Goal: Task Accomplishment & Management: Use online tool/utility

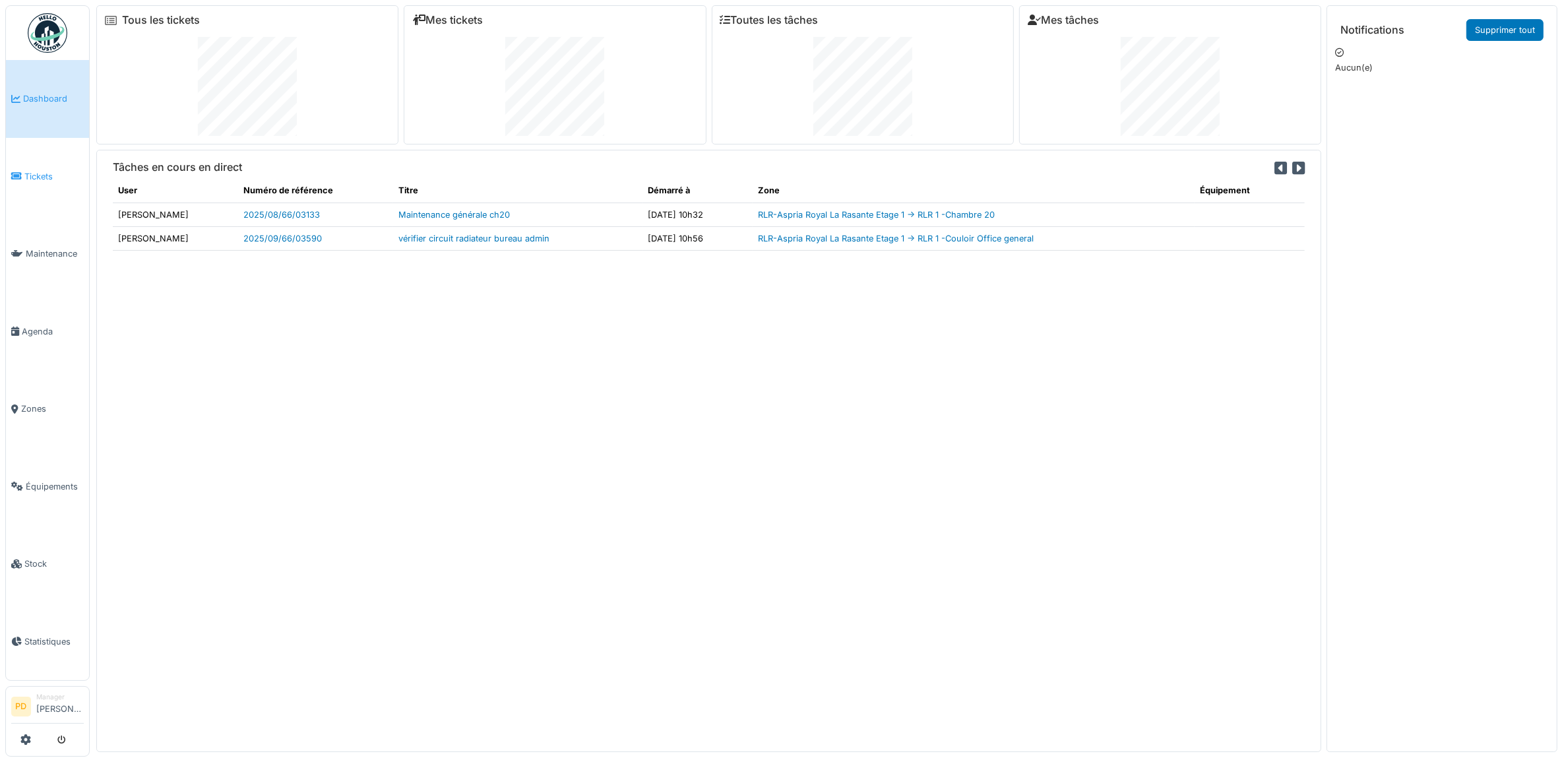
click at [47, 173] on span "Tickets" at bounding box center [53, 176] width 59 height 13
click at [27, 175] on span "Tickets" at bounding box center [53, 176] width 59 height 13
click at [35, 170] on span "Tickets" at bounding box center [53, 176] width 59 height 13
click at [42, 170] on span "Tickets" at bounding box center [53, 176] width 59 height 13
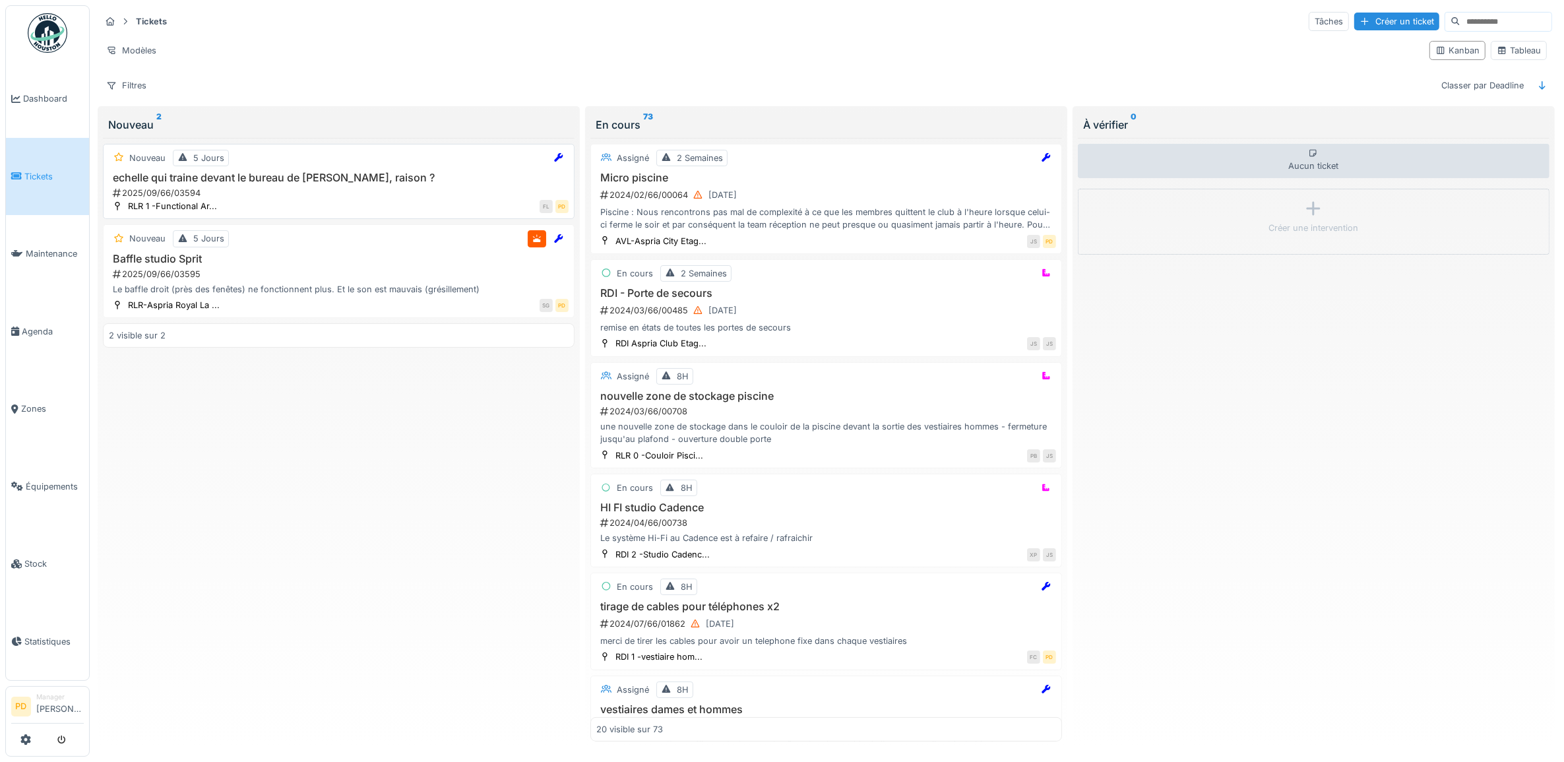
click at [377, 184] on h3 "echelle qui traine devant le bureau de [PERSON_NAME], raison ?" at bounding box center [339, 178] width 460 height 13
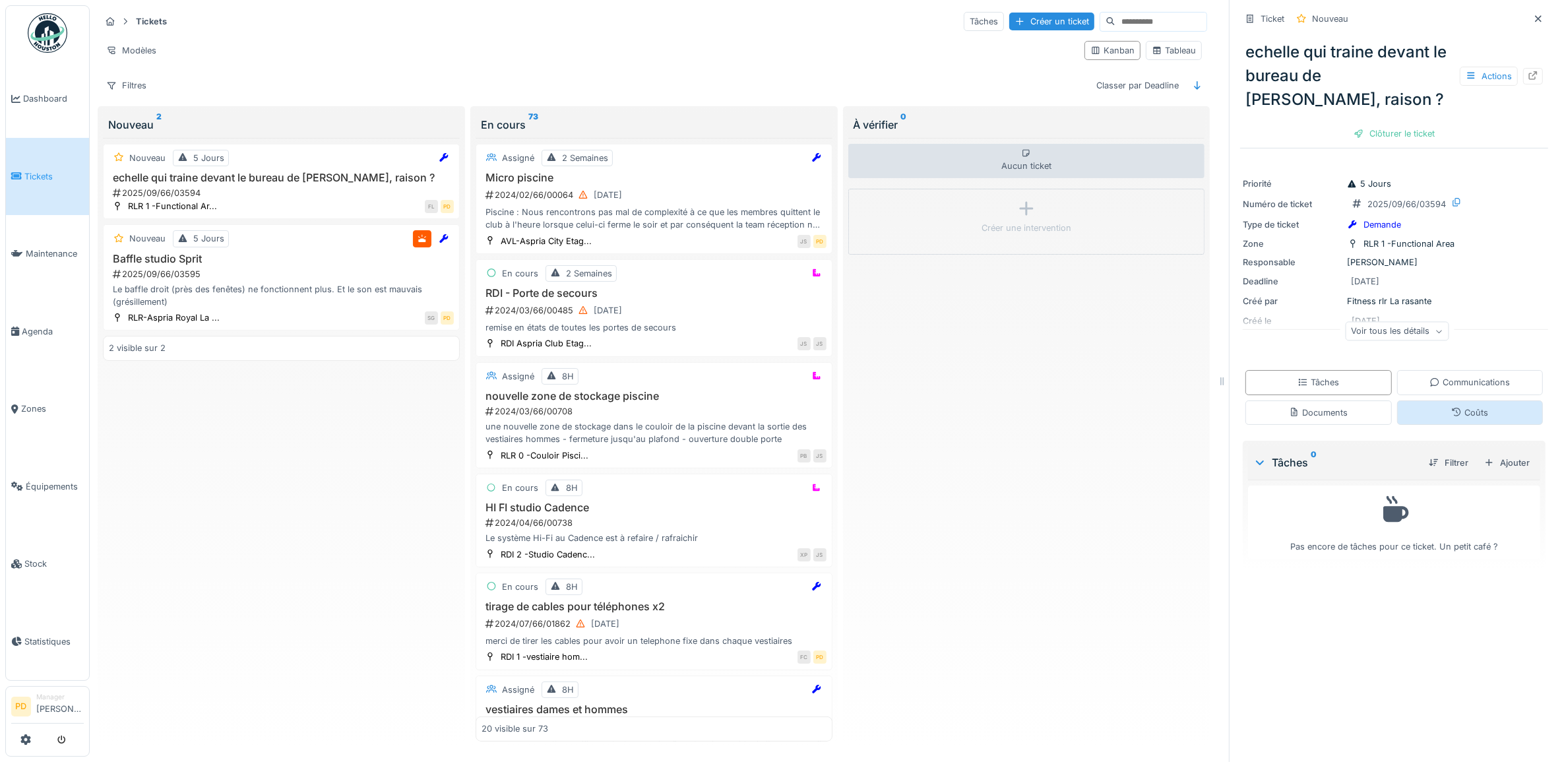
scroll to position [12, 0]
click at [1331, 406] on div "Documents" at bounding box center [1318, 412] width 59 height 13
click at [1451, 408] on icon at bounding box center [1456, 412] width 11 height 9
drag, startPoint x: 1429, startPoint y: 350, endPoint x: 1399, endPoint y: 352, distance: 30.4
click at [1430, 376] on div "Communications" at bounding box center [1470, 382] width 80 height 13
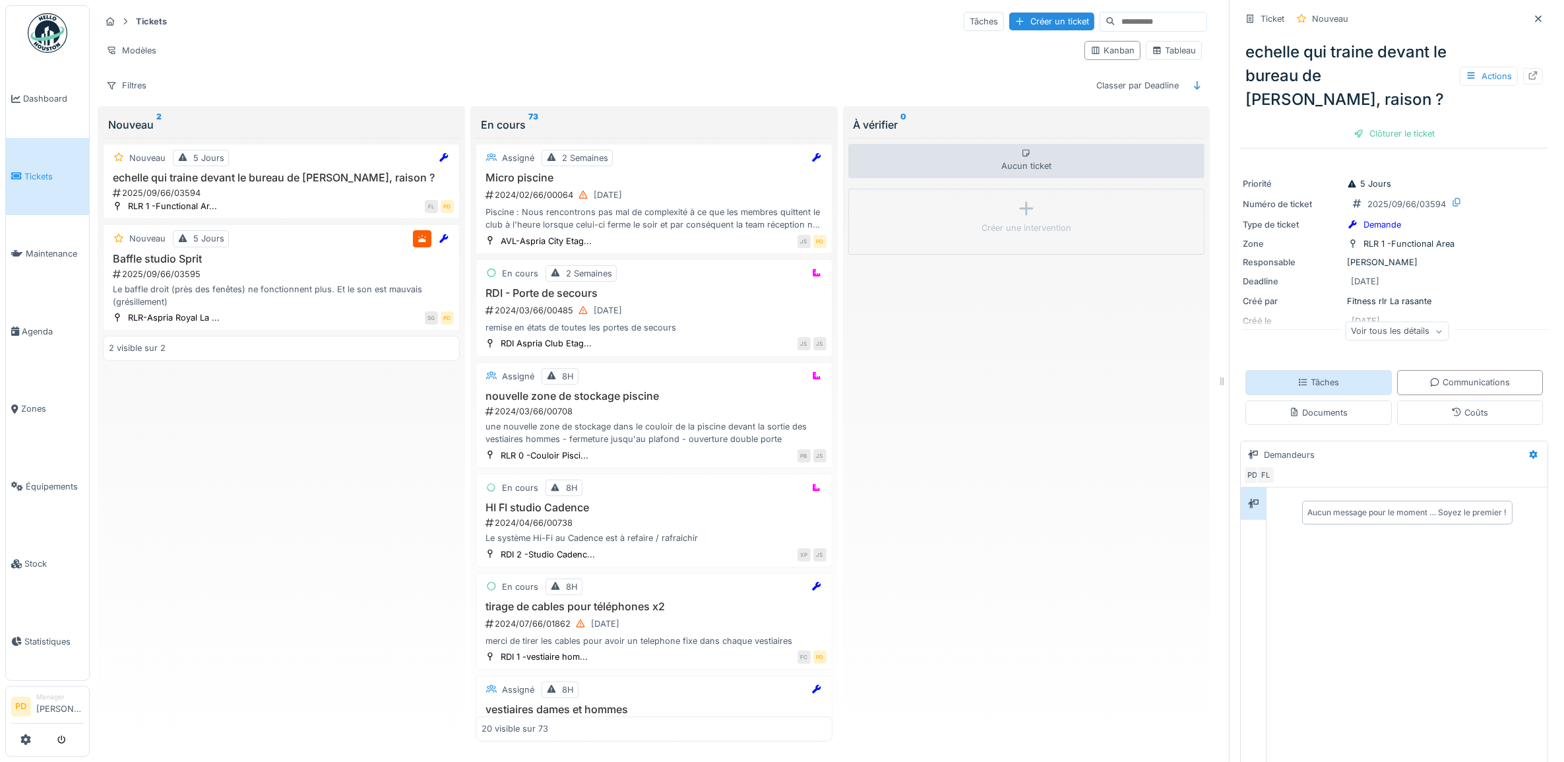
click at [1330, 370] on div "Tâches" at bounding box center [1319, 382] width 146 height 24
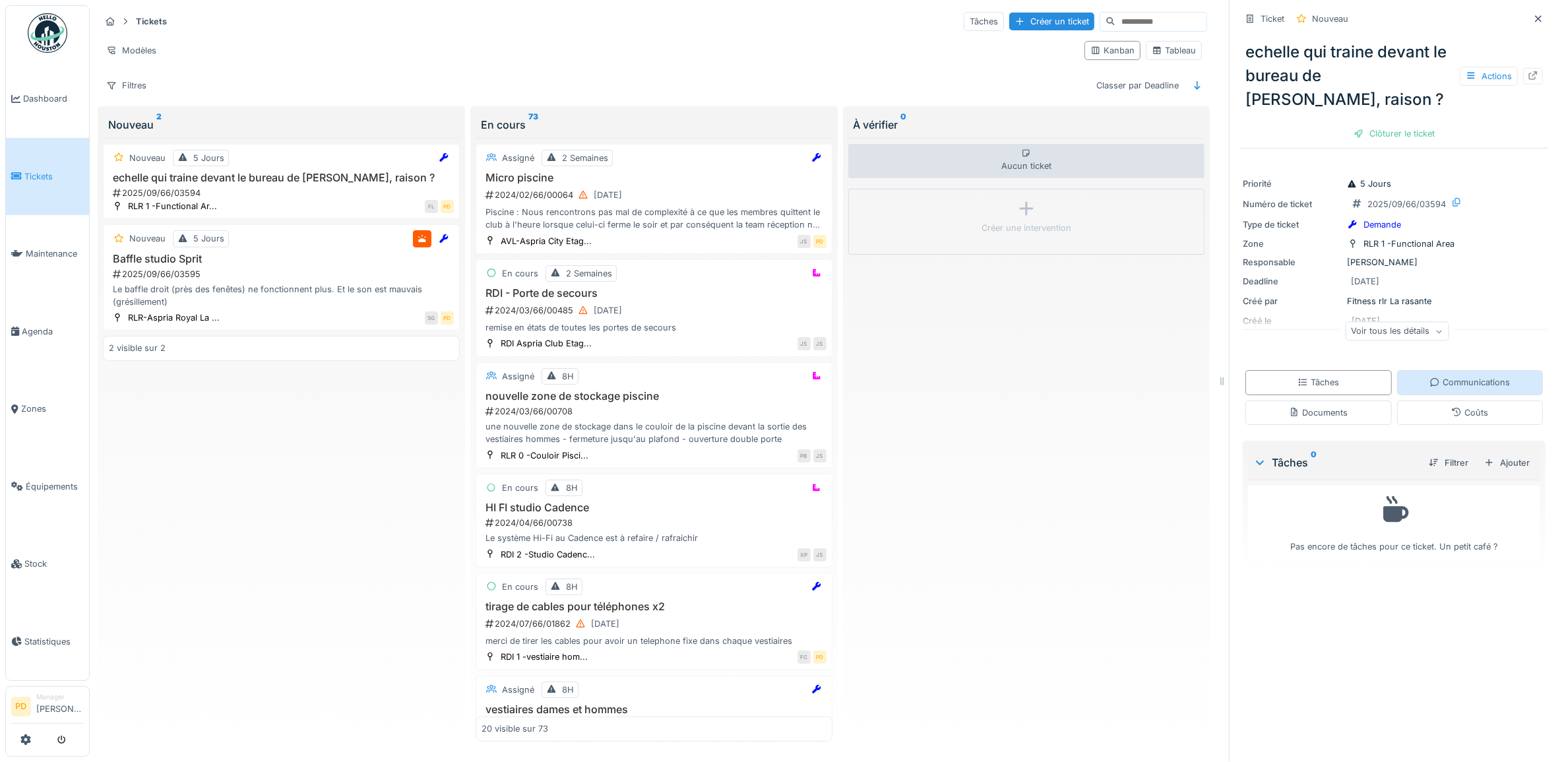
click at [1452, 370] on div "Communications" at bounding box center [1470, 382] width 146 height 24
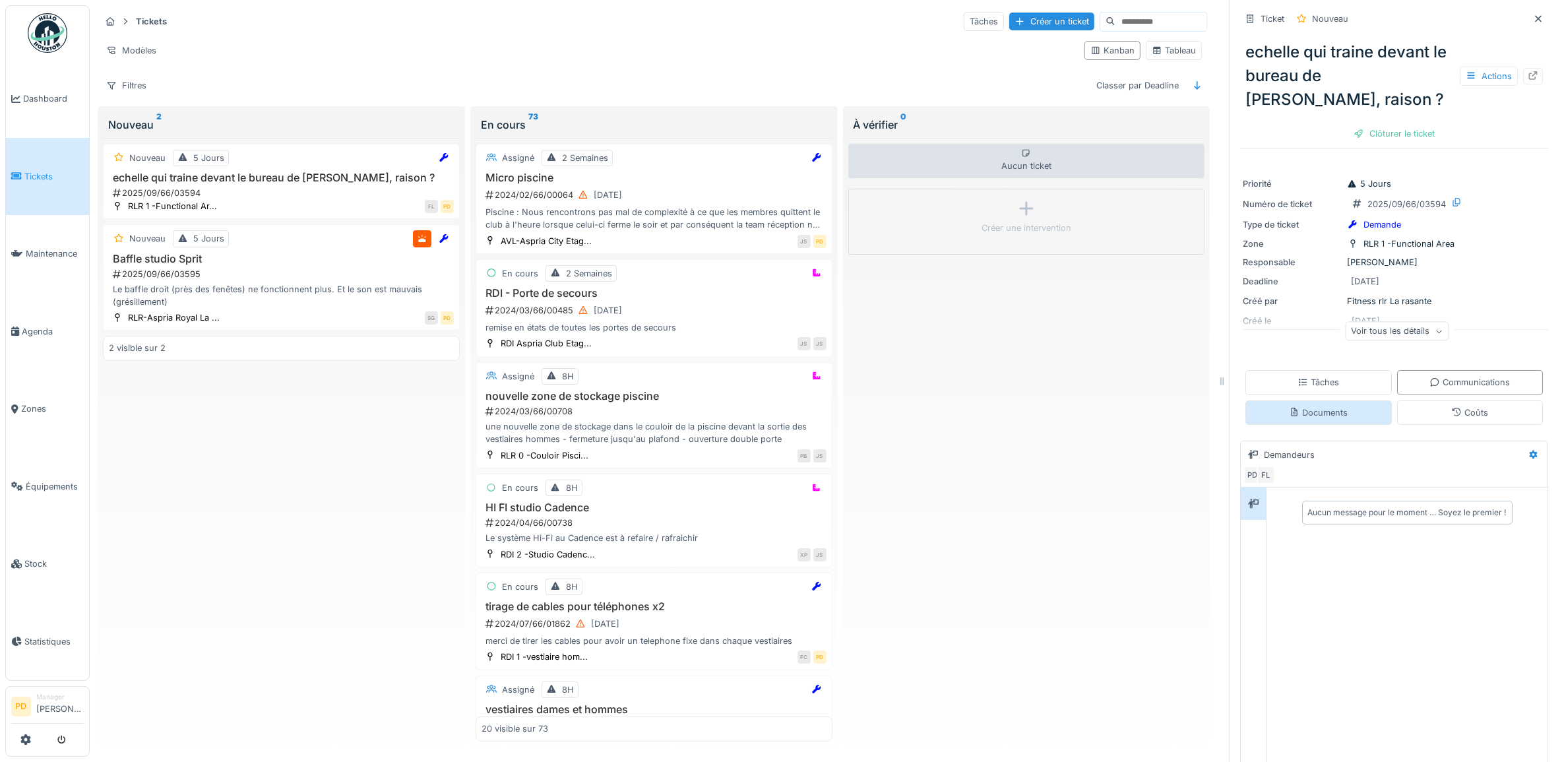
click at [1351, 400] on div "Documents" at bounding box center [1319, 412] width 146 height 24
click at [258, 172] on h3 "echelle qui traine devant le bureau de [PERSON_NAME], raison ?" at bounding box center [281, 178] width 345 height 13
click at [269, 159] on div "Nouveau 5 Jours echelle qui traine devant le bureau de Flo, raison ? 2025/09/66…" at bounding box center [281, 182] width 357 height 76
click at [1506, 451] on div "Ajouter" at bounding box center [1510, 460] width 56 height 18
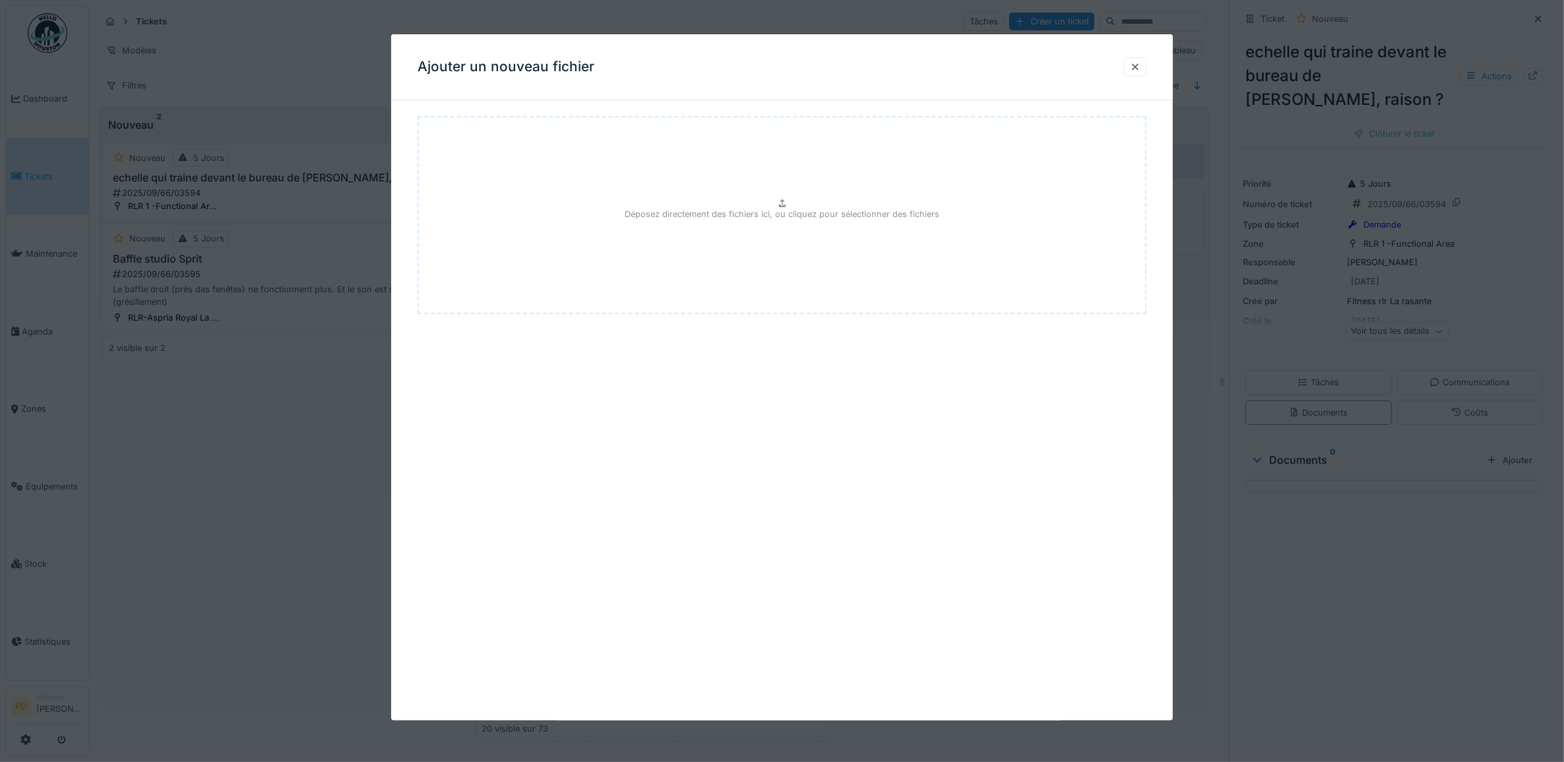
click at [1141, 68] on div at bounding box center [1135, 67] width 11 height 13
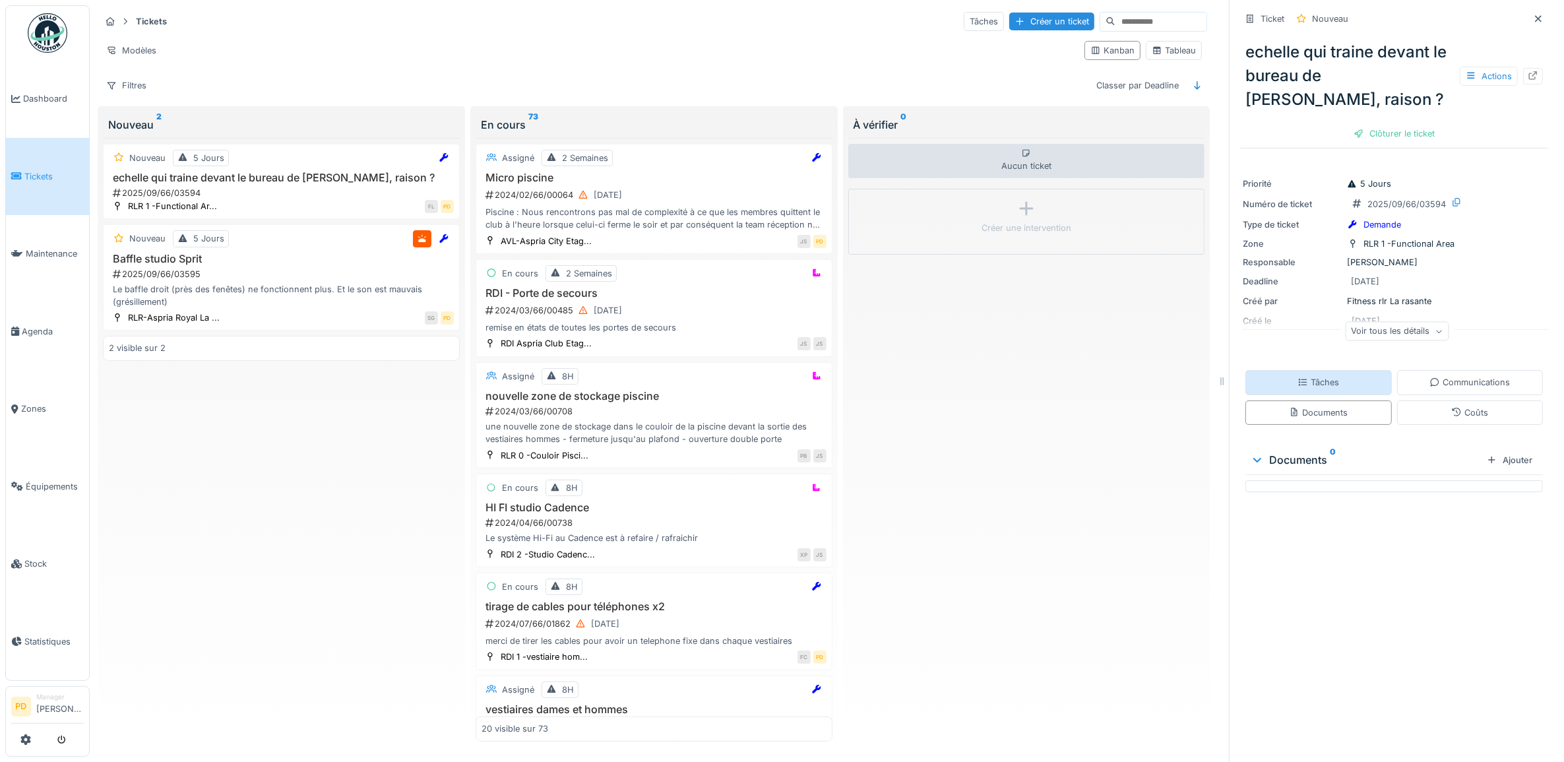
click at [1311, 370] on div "Tâches" at bounding box center [1319, 382] width 146 height 24
click at [1488, 454] on div "Ajouter" at bounding box center [1507, 463] width 56 height 18
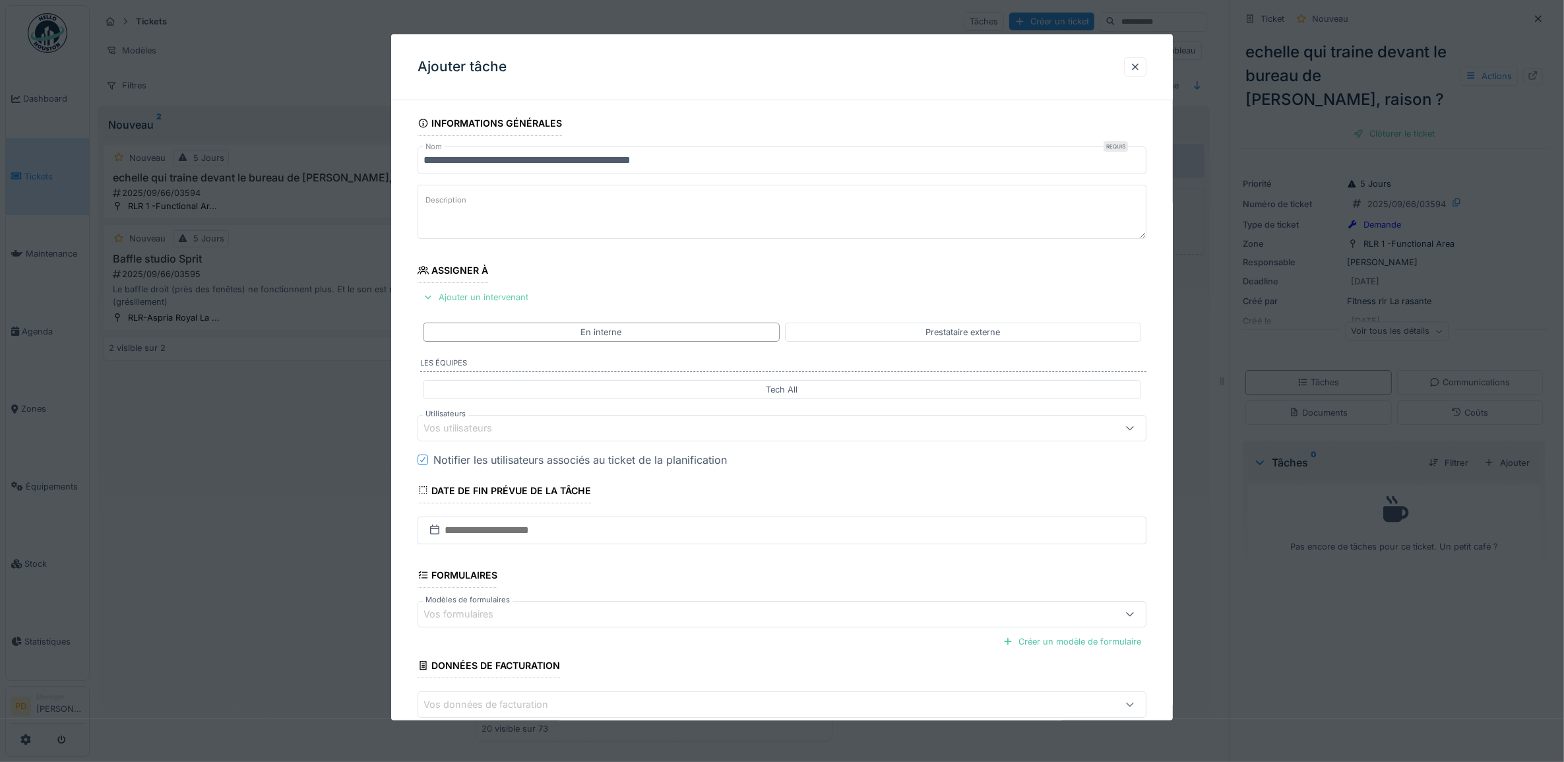
click at [487, 298] on div "Ajouter un intervenant" at bounding box center [476, 297] width 116 height 18
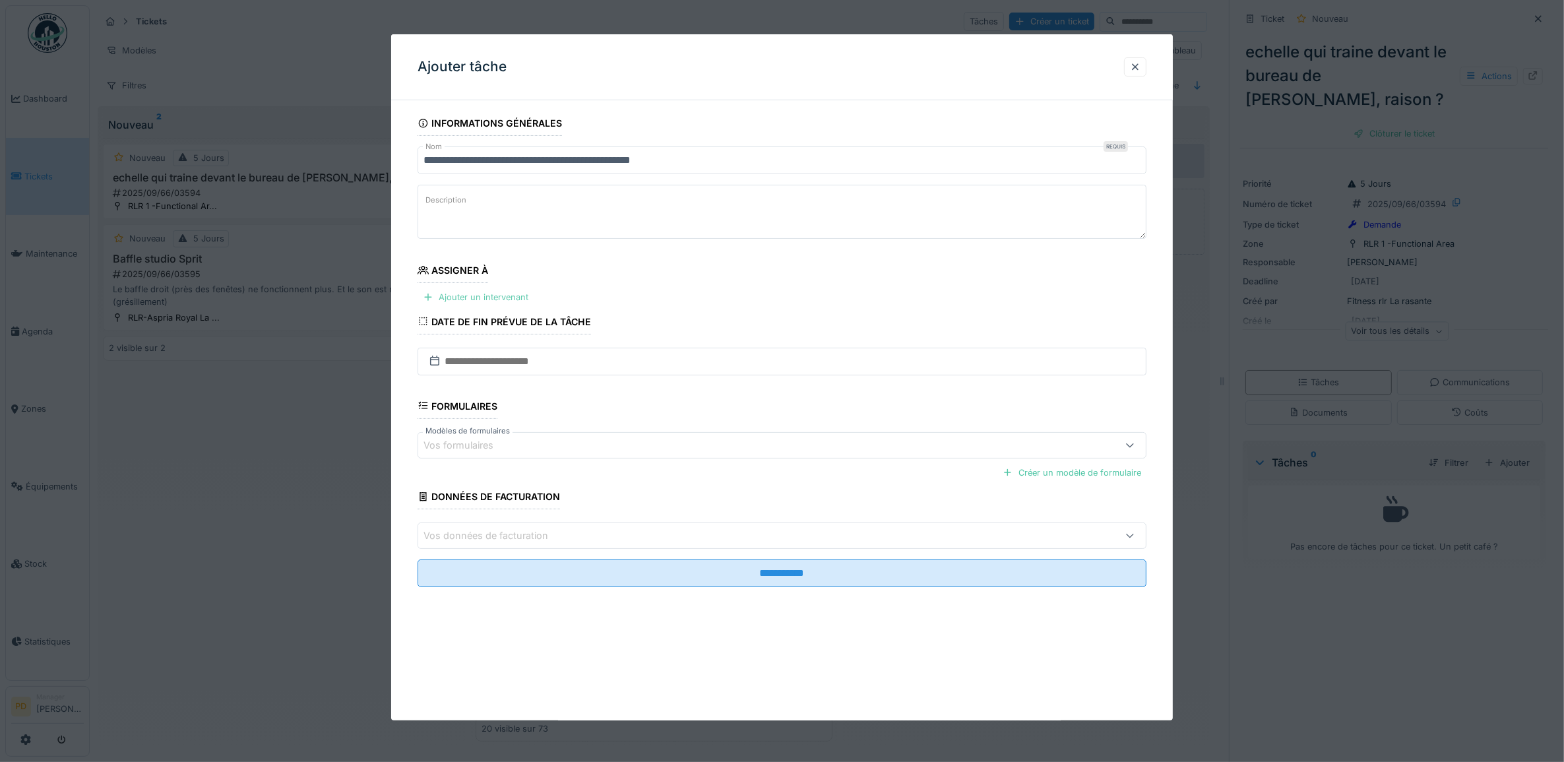
click at [486, 303] on div "Ajouter un intervenant" at bounding box center [476, 297] width 116 height 18
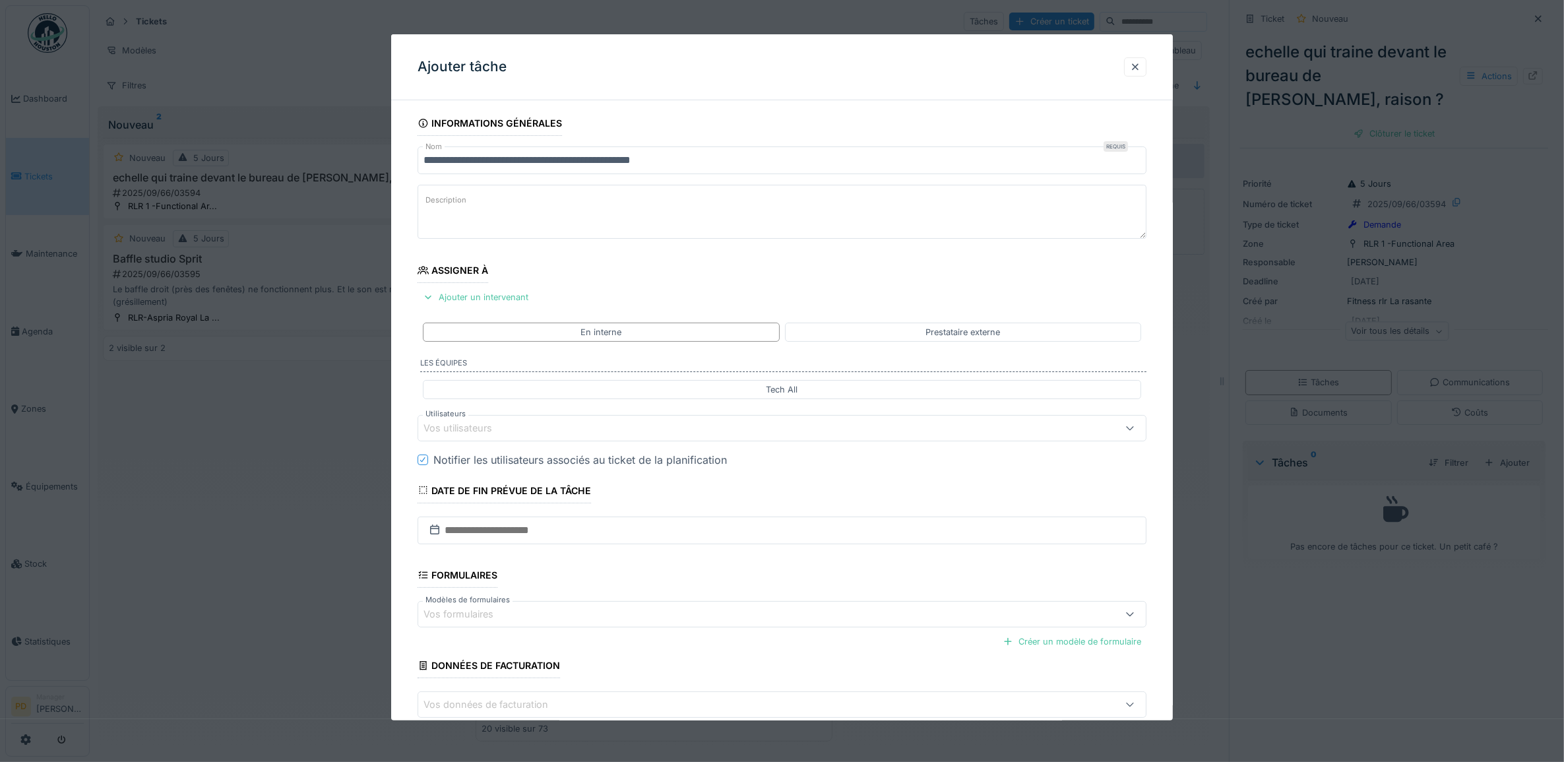
click at [489, 432] on div "Vos utilisateurs" at bounding box center [467, 428] width 87 height 15
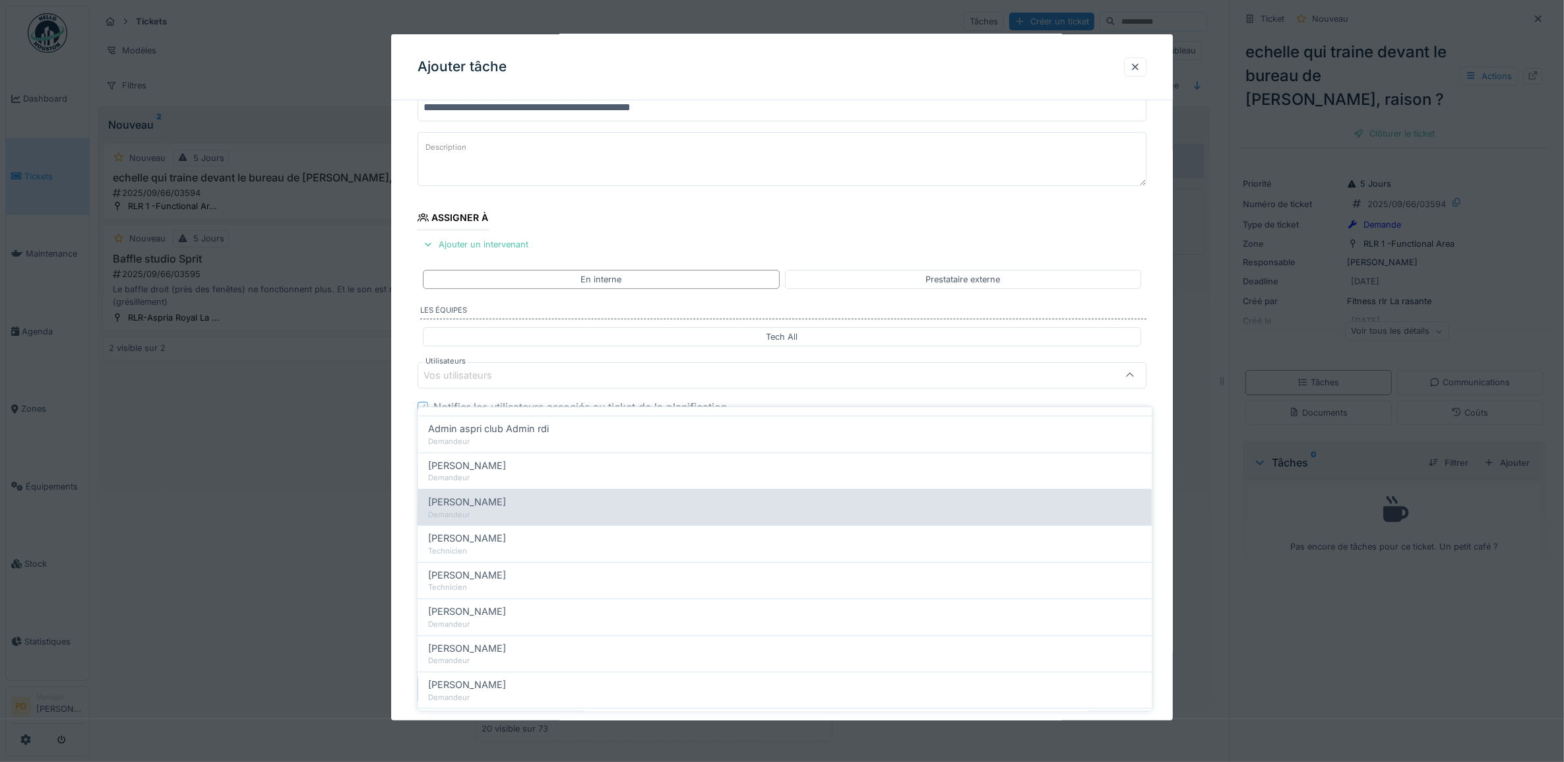
scroll to position [0, 0]
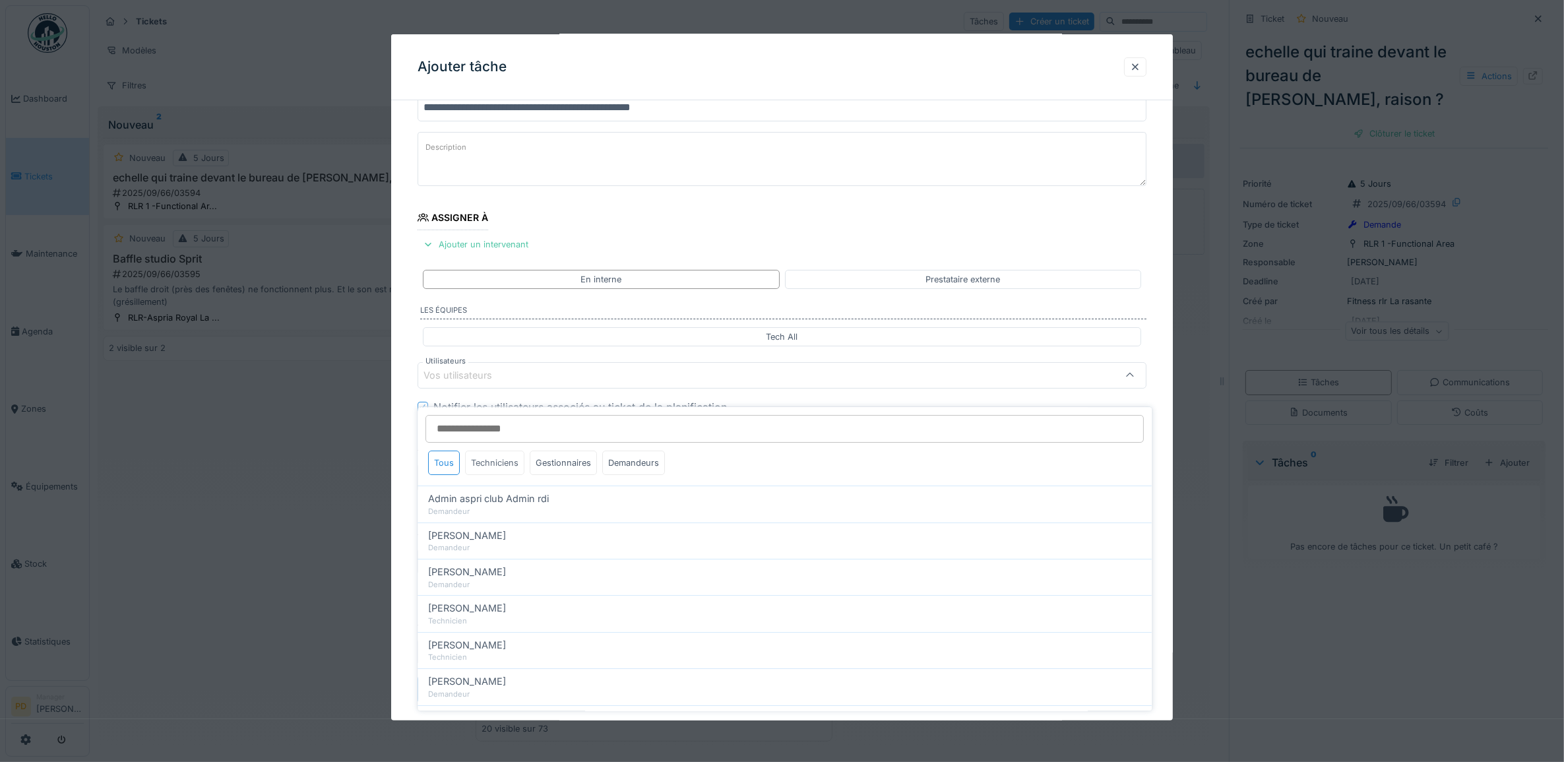
click at [521, 452] on div "Techniciens" at bounding box center [495, 463] width 59 height 24
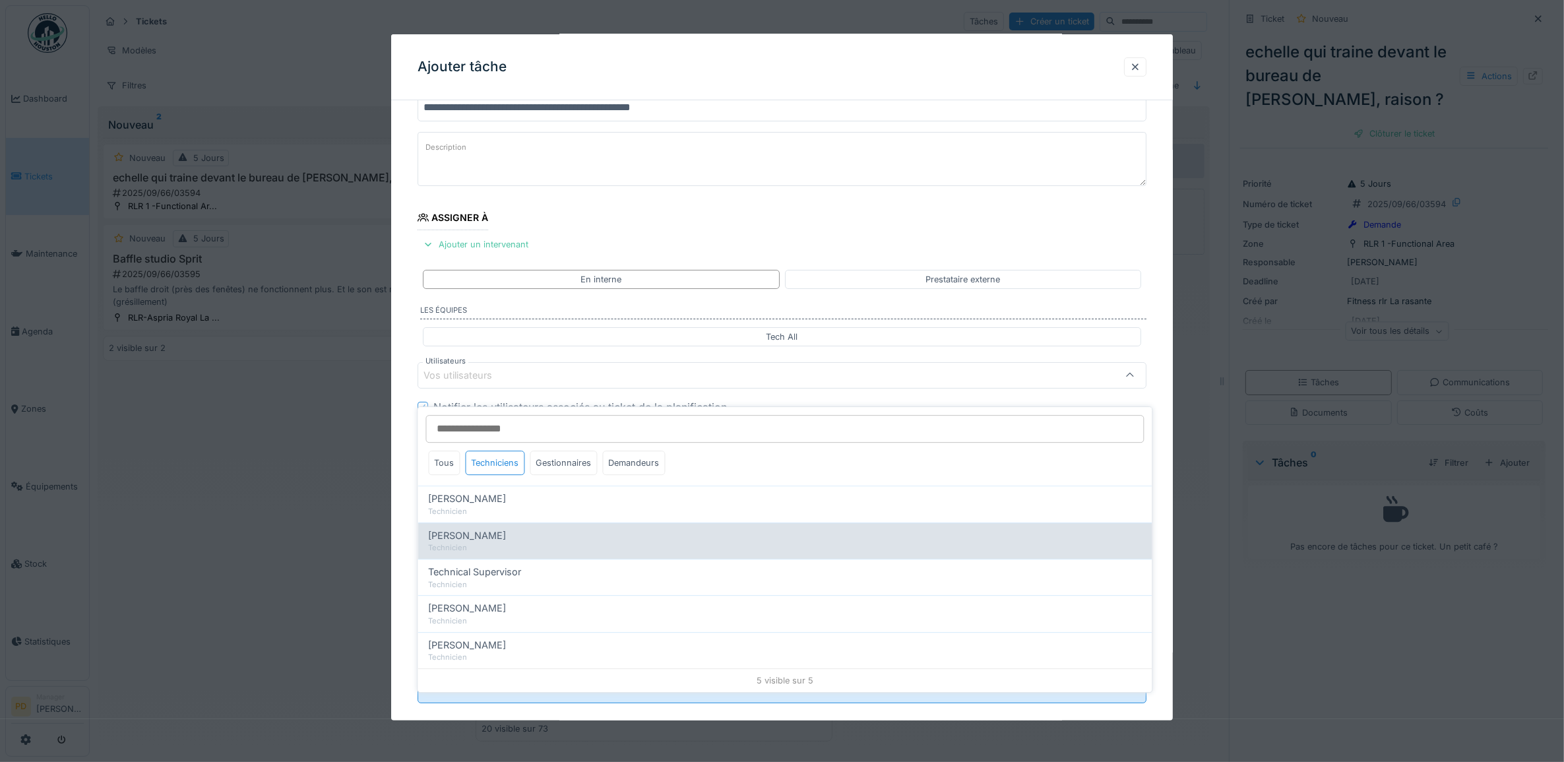
click at [476, 528] on span "Alexsander Batista" at bounding box center [468, 535] width 78 height 15
type input "*****"
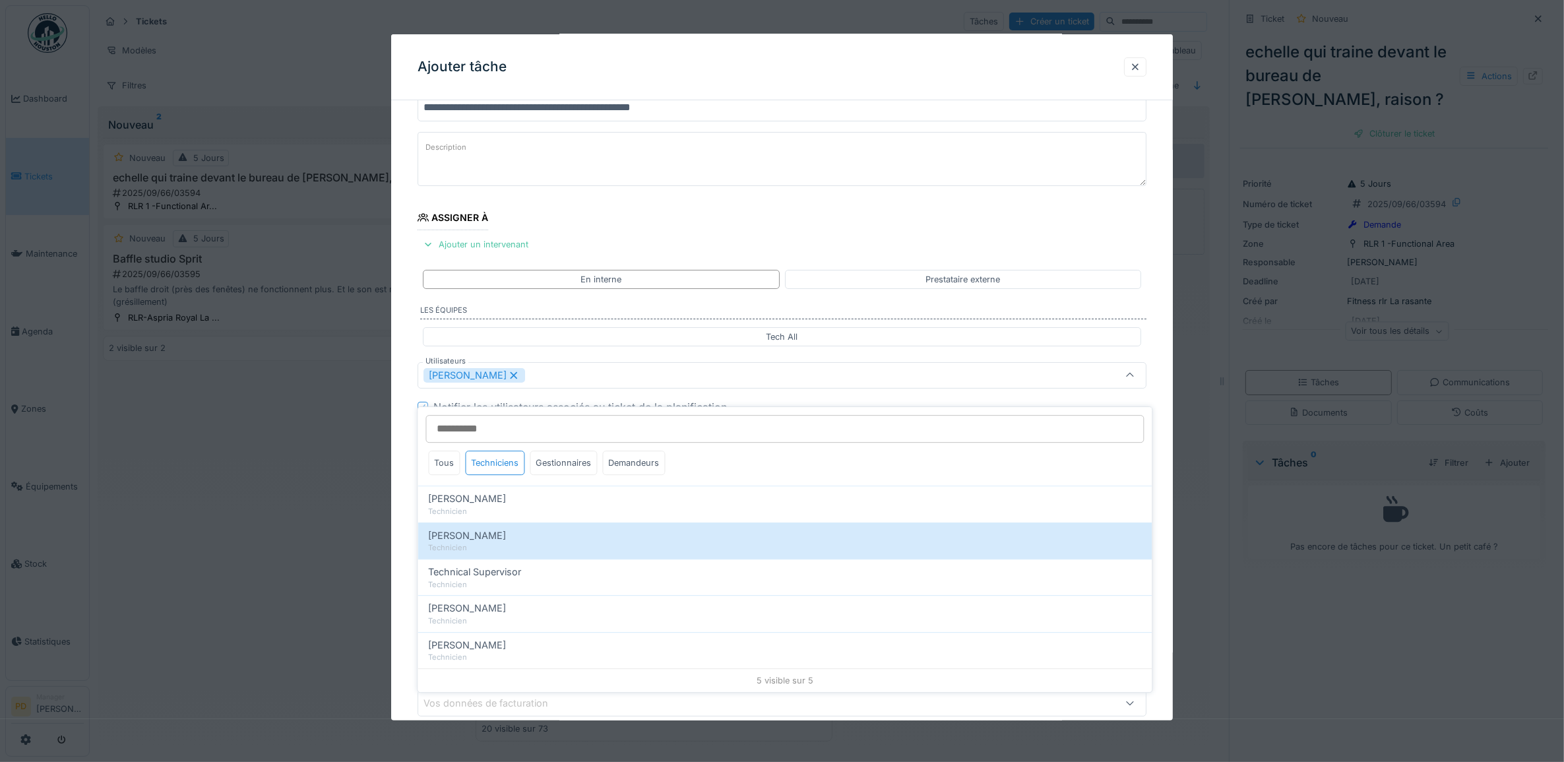
click at [416, 494] on div "**********" at bounding box center [782, 425] width 782 height 734
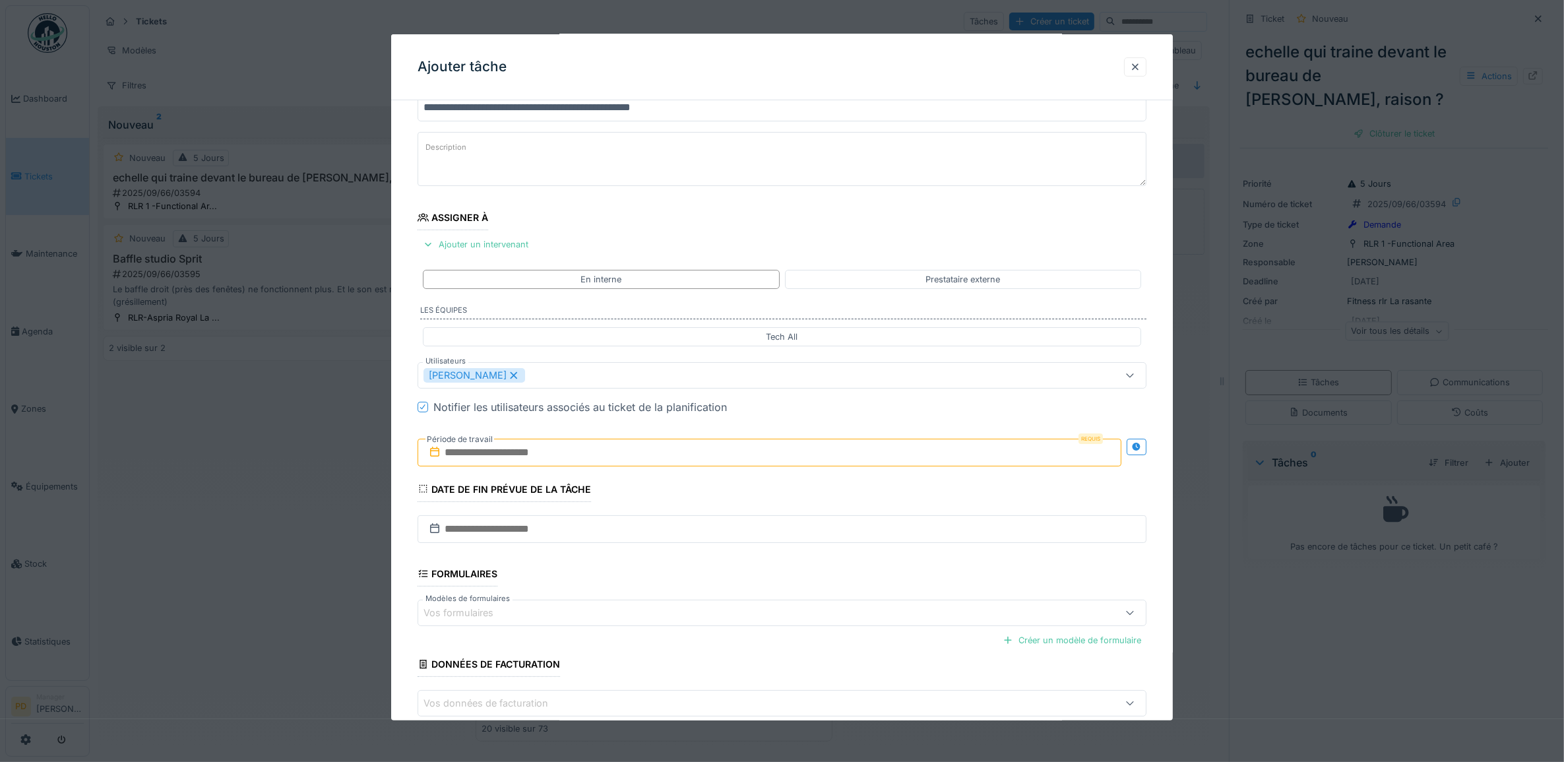
click at [536, 459] on input "text" at bounding box center [770, 453] width 705 height 28
click at [750, 602] on div "24" at bounding box center [751, 603] width 18 height 19
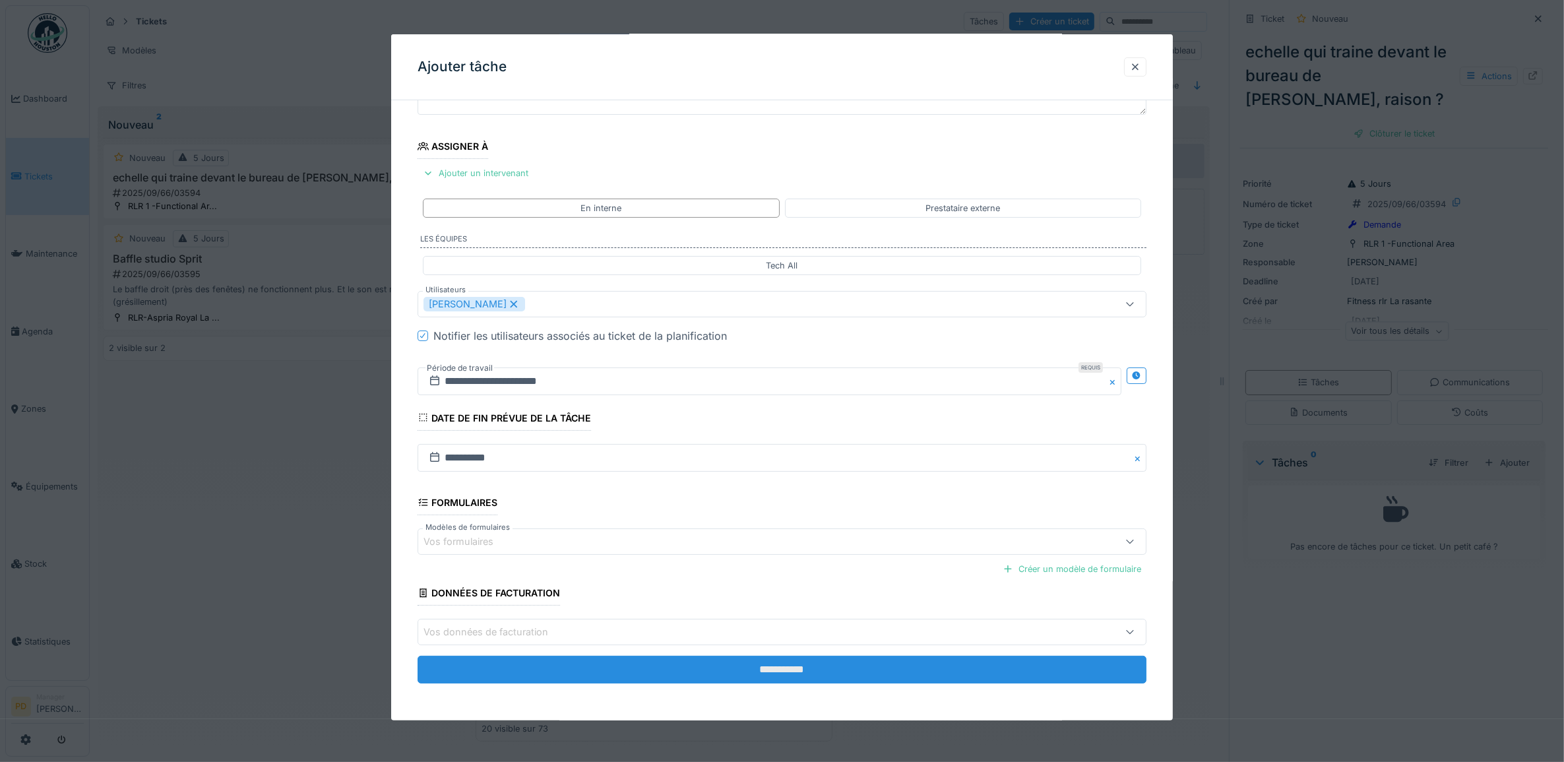
click at [794, 670] on input "**********" at bounding box center [783, 670] width 730 height 28
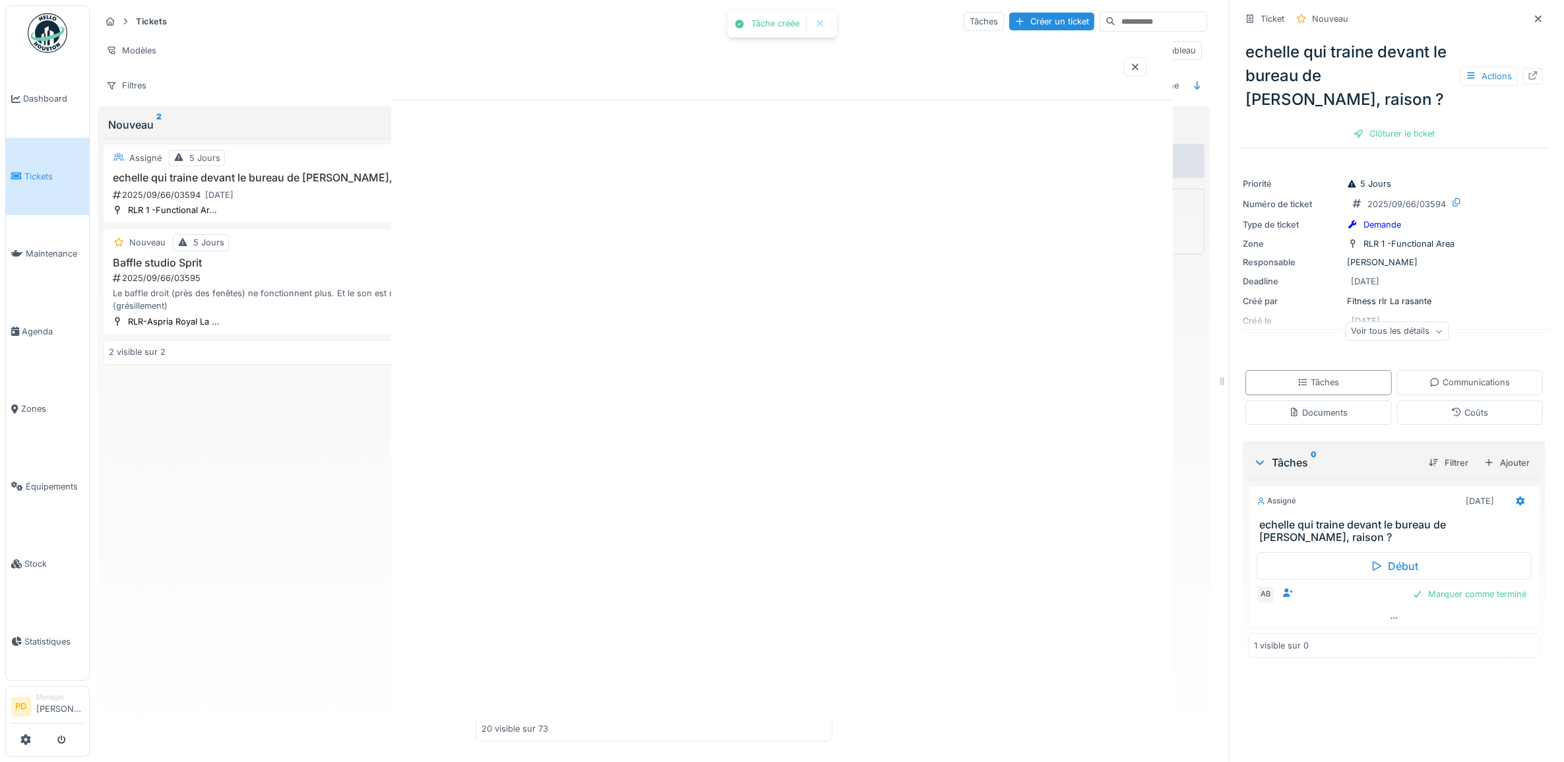
scroll to position [0, 0]
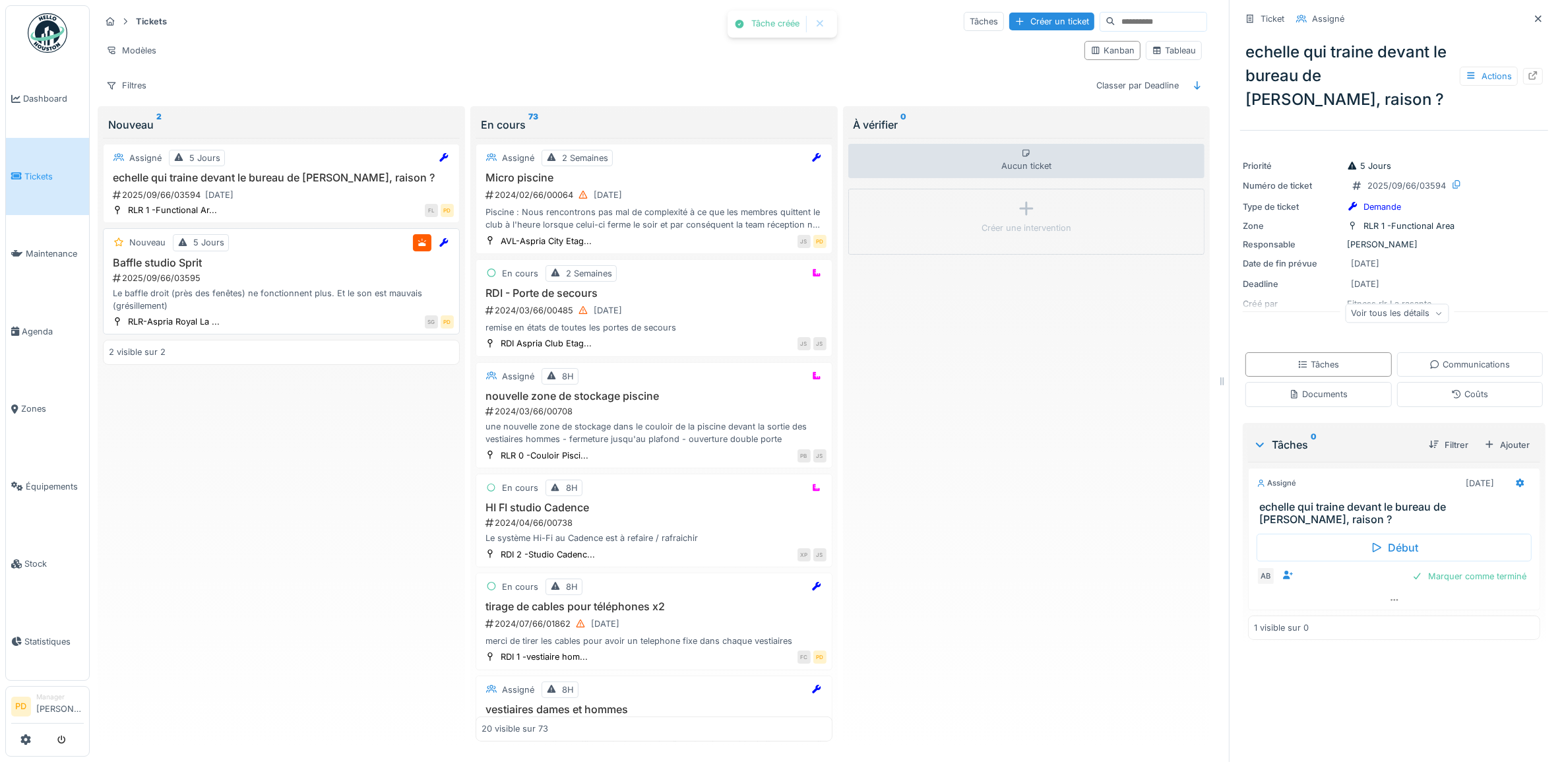
click at [242, 287] on div "Le baffle droit (près des fenêtes) ne fonctionnent plus. Et le son est mauvais …" at bounding box center [281, 299] width 345 height 25
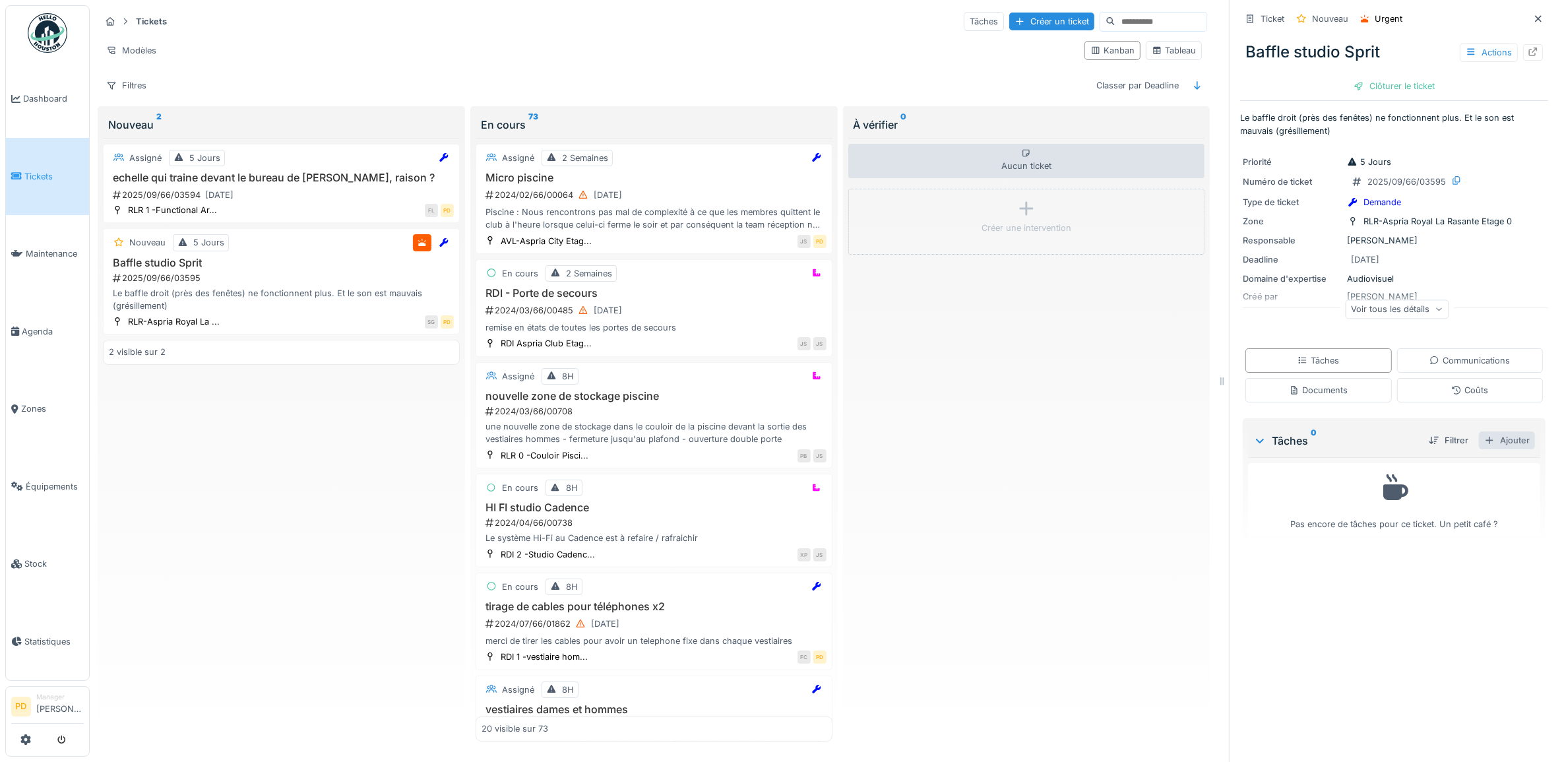
click at [1494, 431] on div "Ajouter" at bounding box center [1507, 440] width 56 height 18
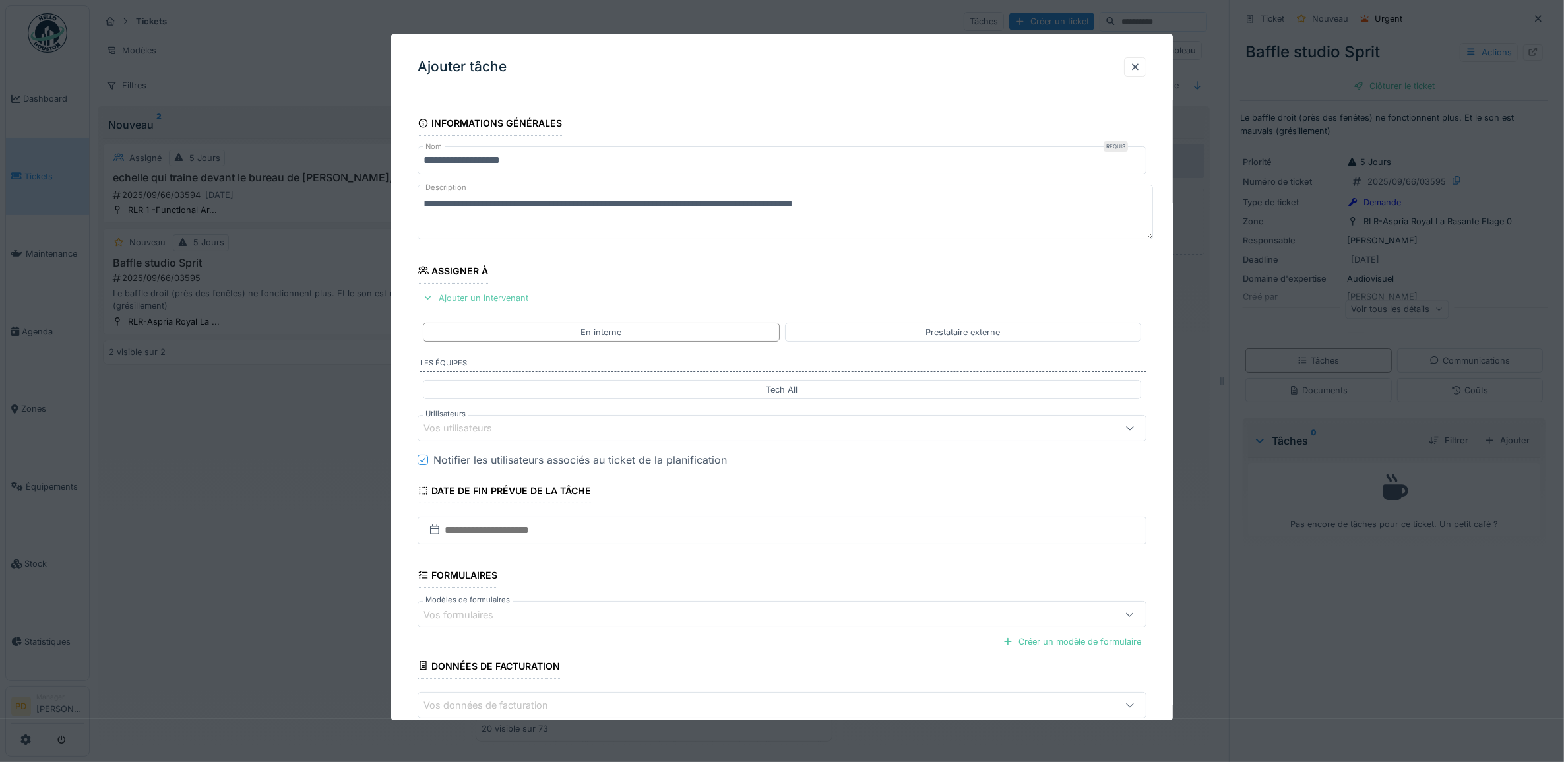
click at [500, 295] on div "Ajouter un intervenant" at bounding box center [476, 298] width 116 height 18
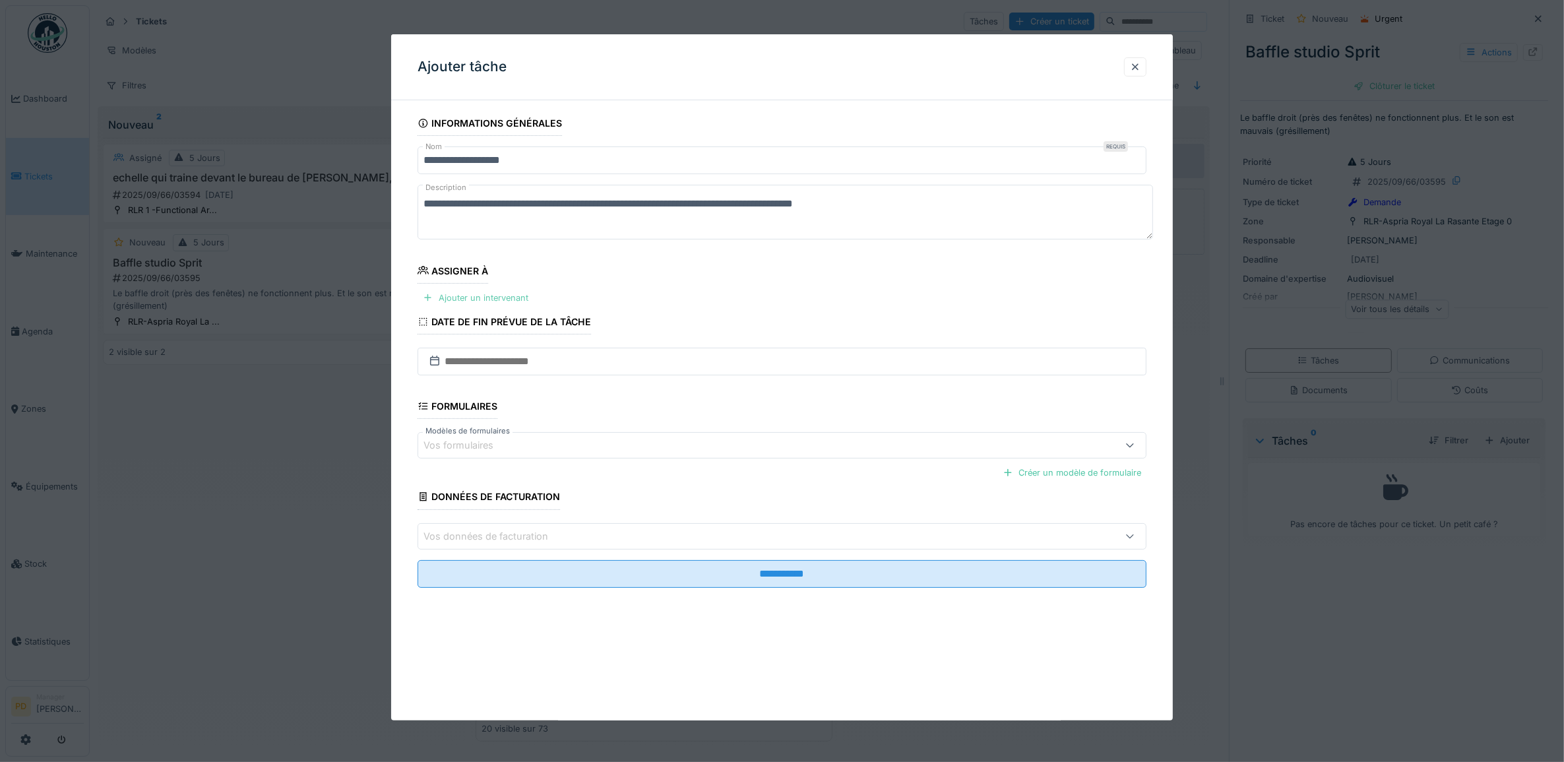
click at [499, 298] on div "Ajouter un intervenant" at bounding box center [476, 298] width 116 height 18
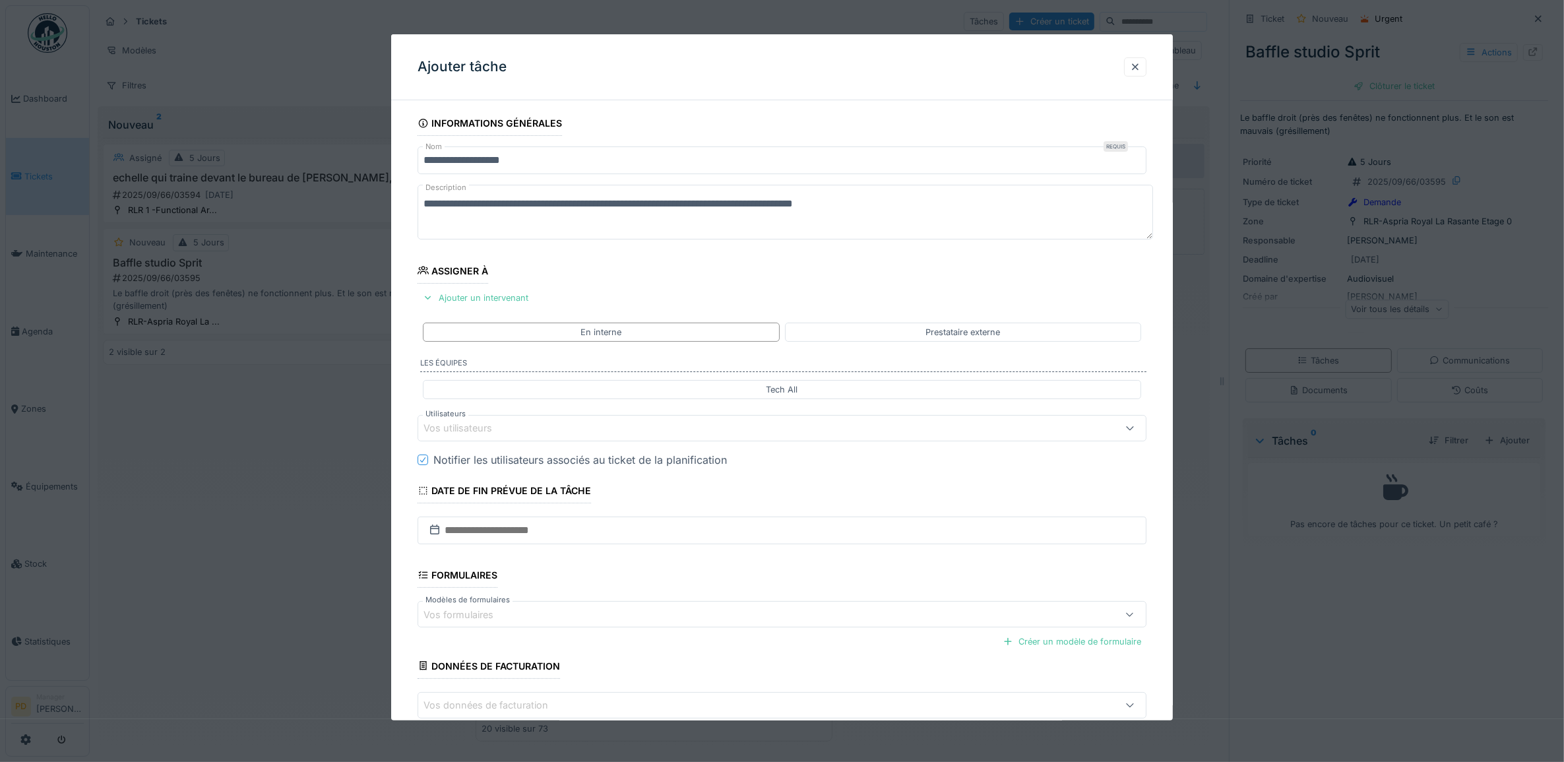
click at [487, 430] on div "Vos utilisateurs" at bounding box center [467, 428] width 87 height 15
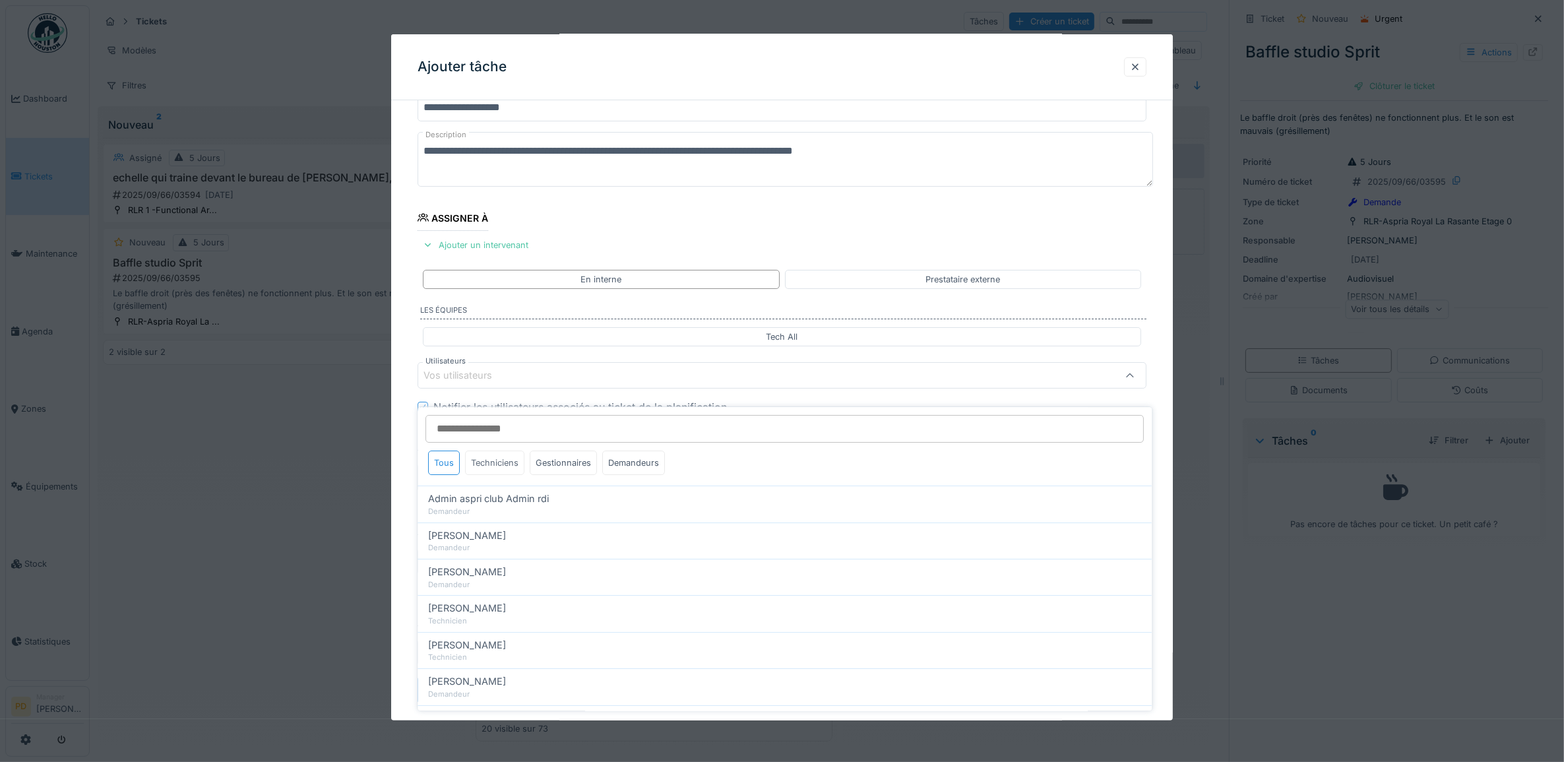
click at [495, 451] on div "Techniciens" at bounding box center [495, 463] width 59 height 24
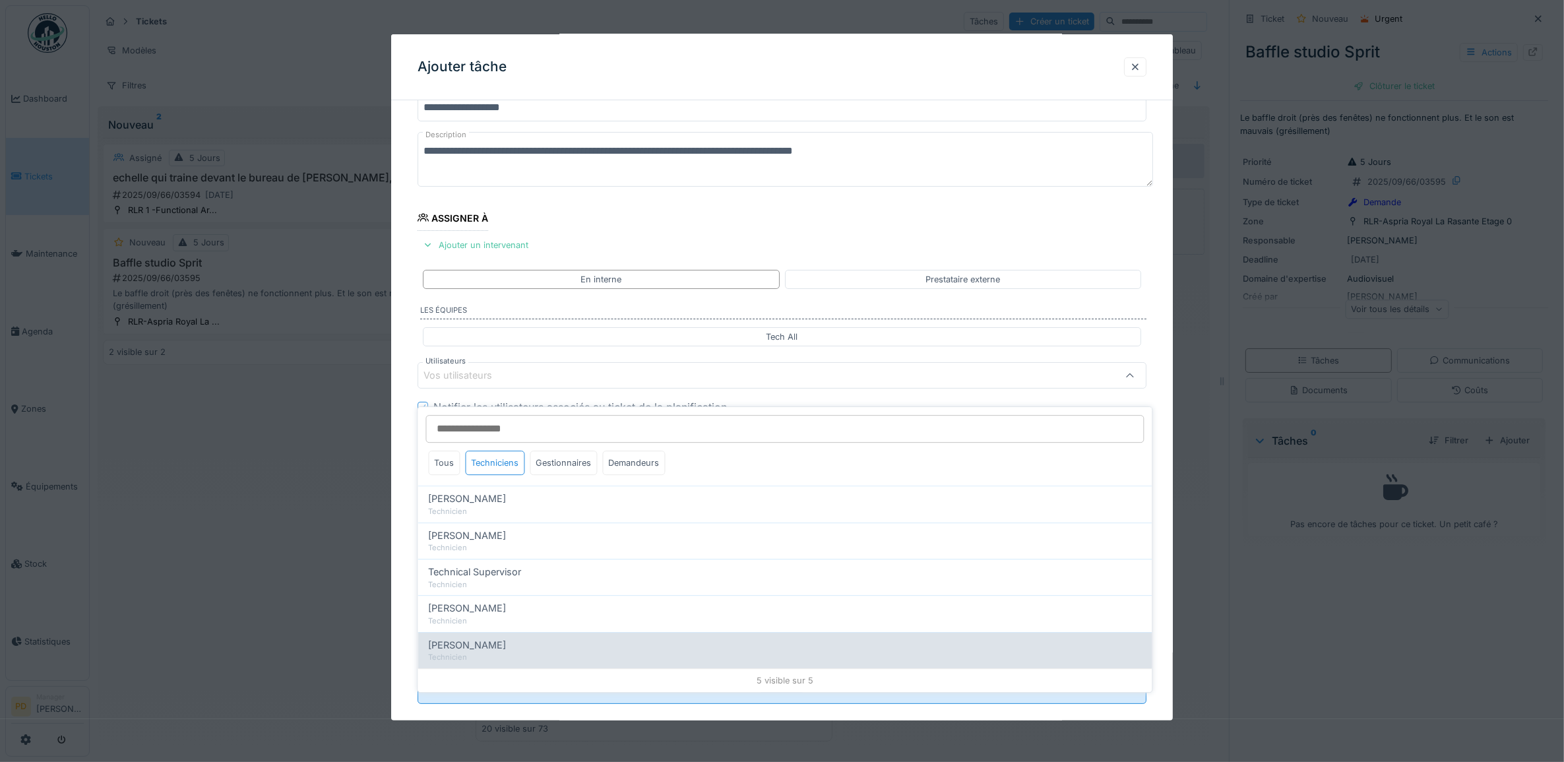
click at [466, 638] on span "Yusuf Siamar" at bounding box center [468, 645] width 78 height 15
type input "*****"
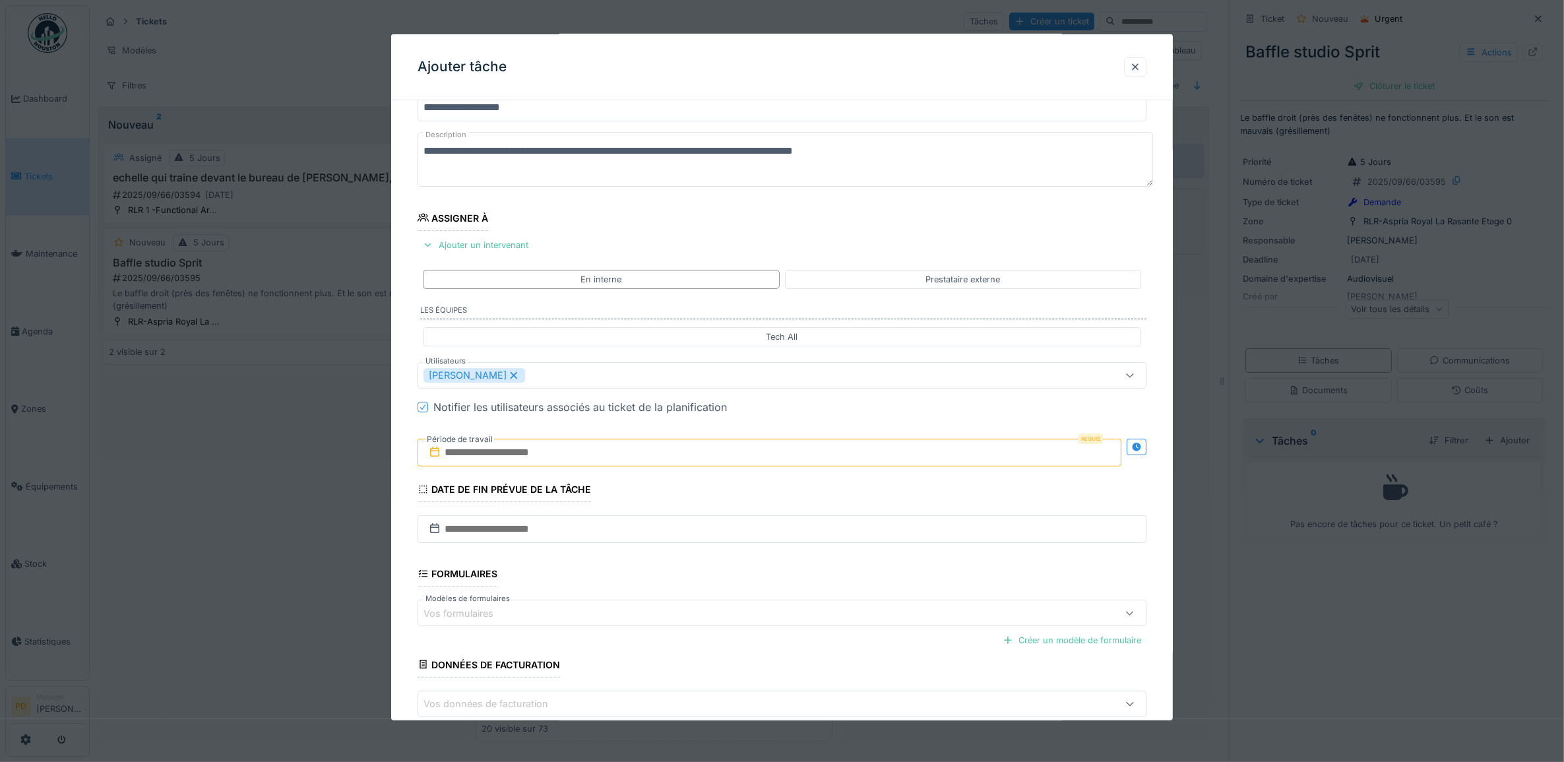
drag, startPoint x: 406, startPoint y: 523, endPoint x: 416, endPoint y: 525, distance: 10.9
click at [403, 520] on div "**********" at bounding box center [782, 425] width 782 height 734
drag, startPoint x: 532, startPoint y: 457, endPoint x: 548, endPoint y: 462, distance: 16.5
click at [532, 457] on input "text" at bounding box center [770, 453] width 705 height 28
click at [754, 605] on div "24" at bounding box center [751, 603] width 18 height 19
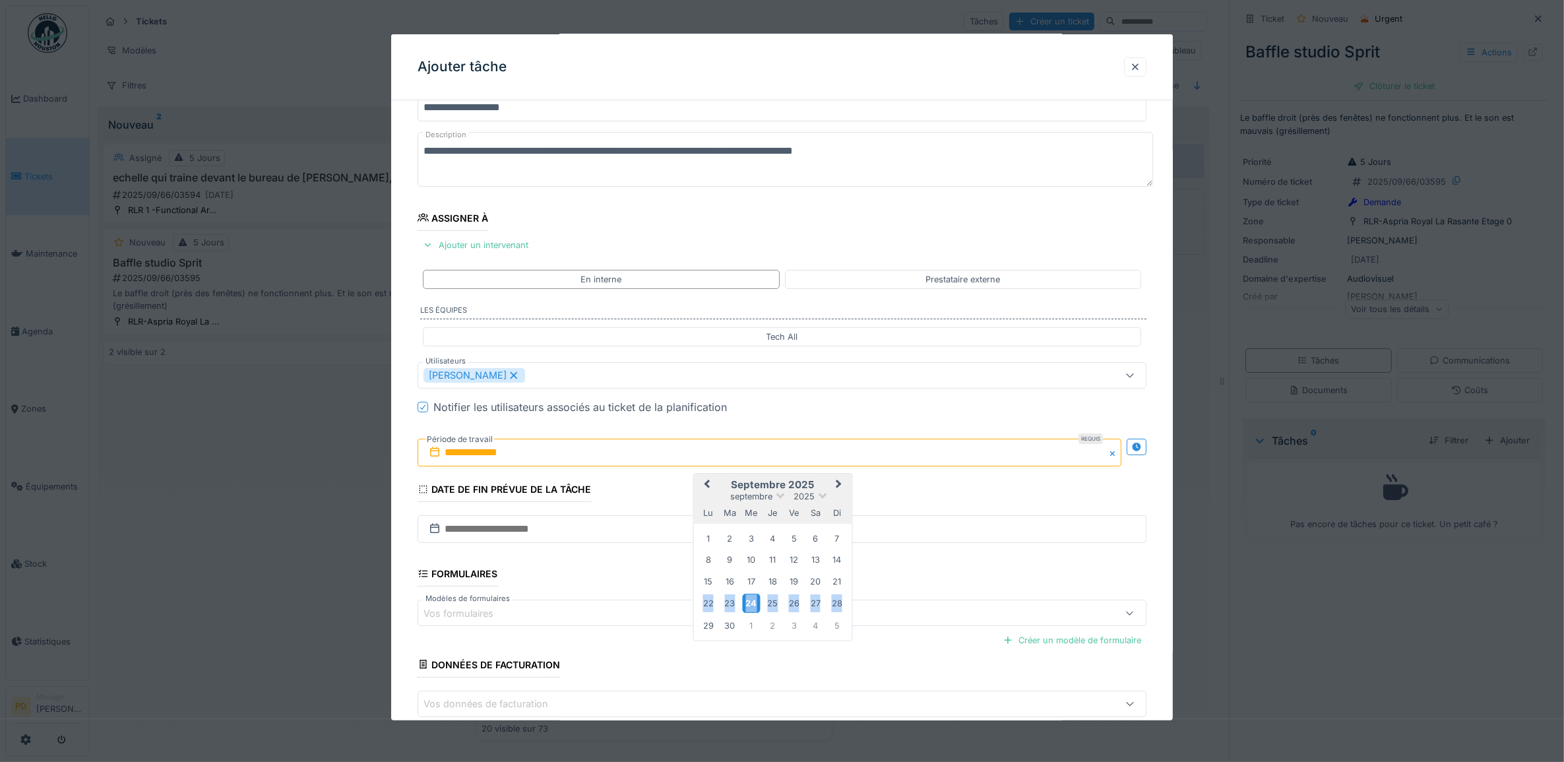
click at [754, 605] on div "24" at bounding box center [751, 603] width 18 height 19
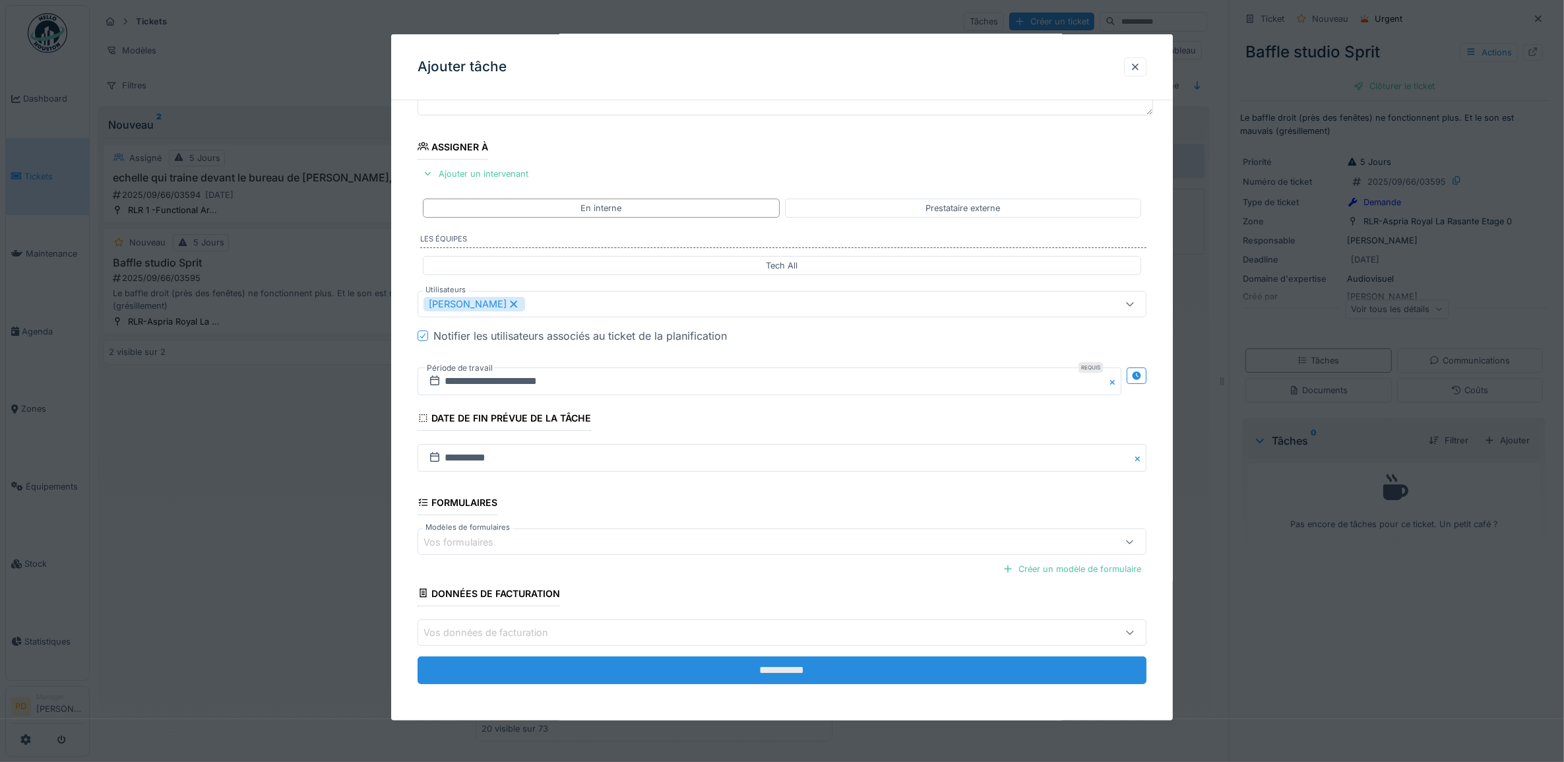
scroll to position [127, 0]
click at [796, 673] on input "**********" at bounding box center [783, 670] width 730 height 28
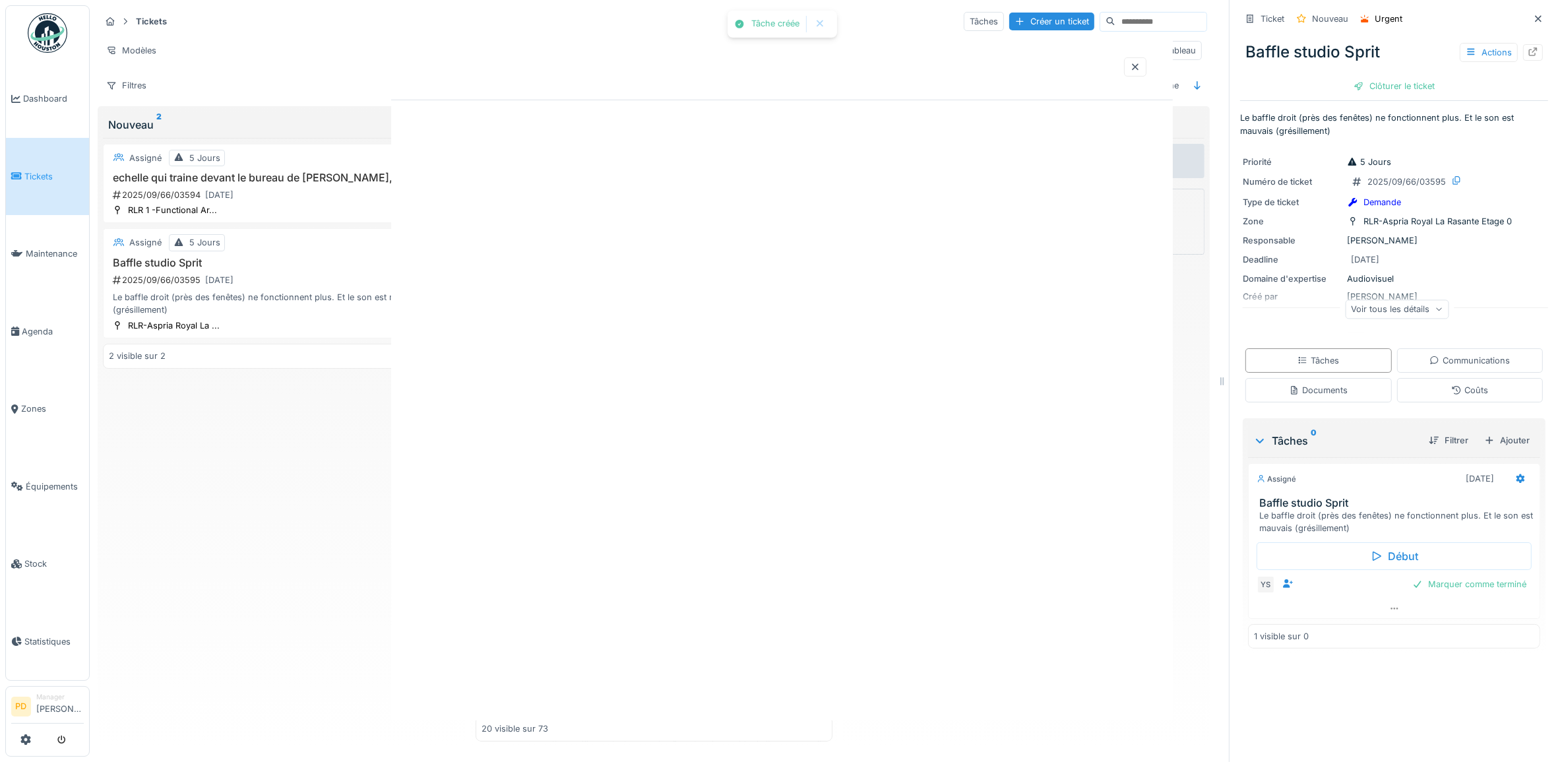
scroll to position [0, 0]
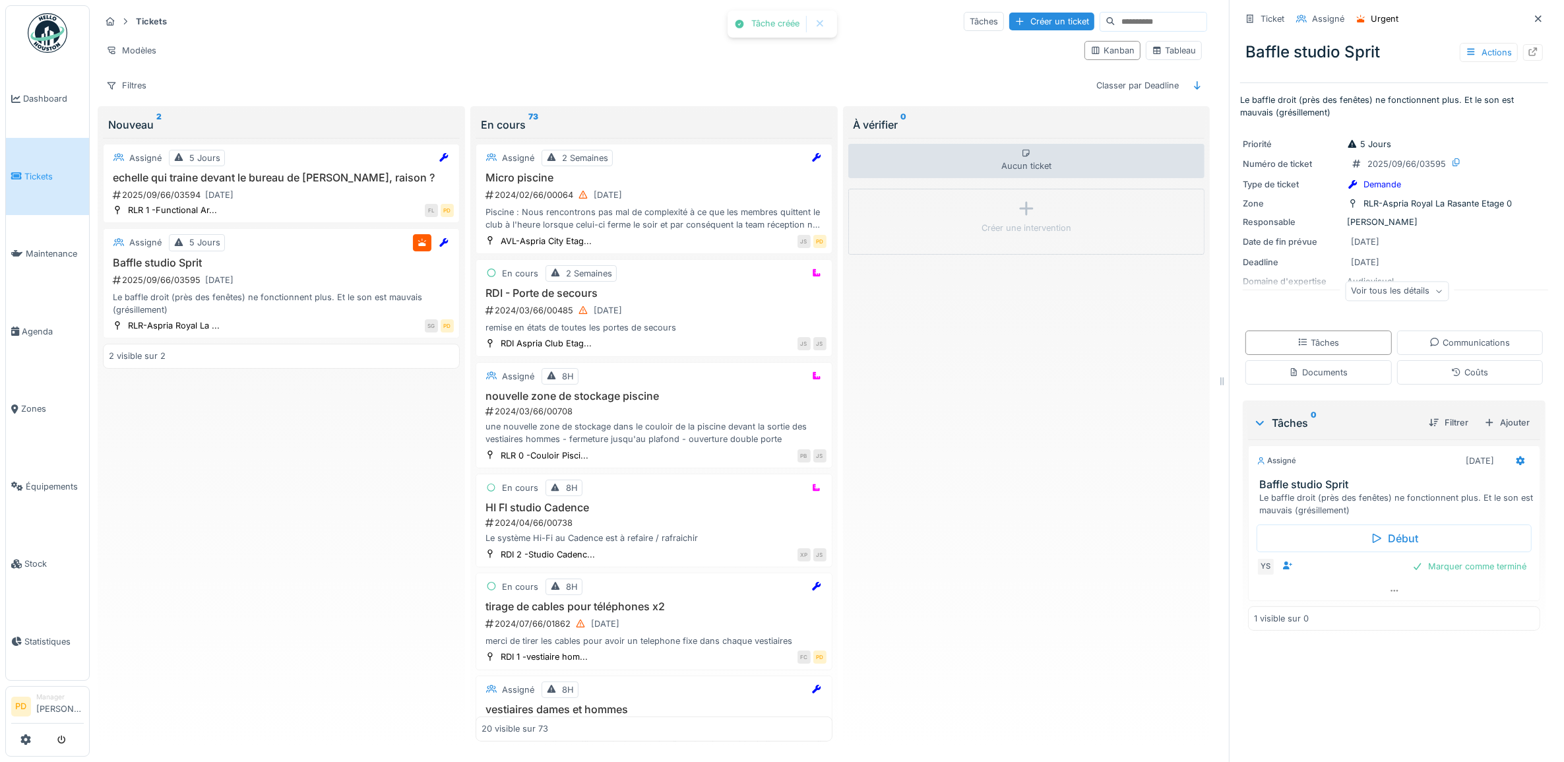
click at [37, 170] on span "Tickets" at bounding box center [53, 176] width 59 height 13
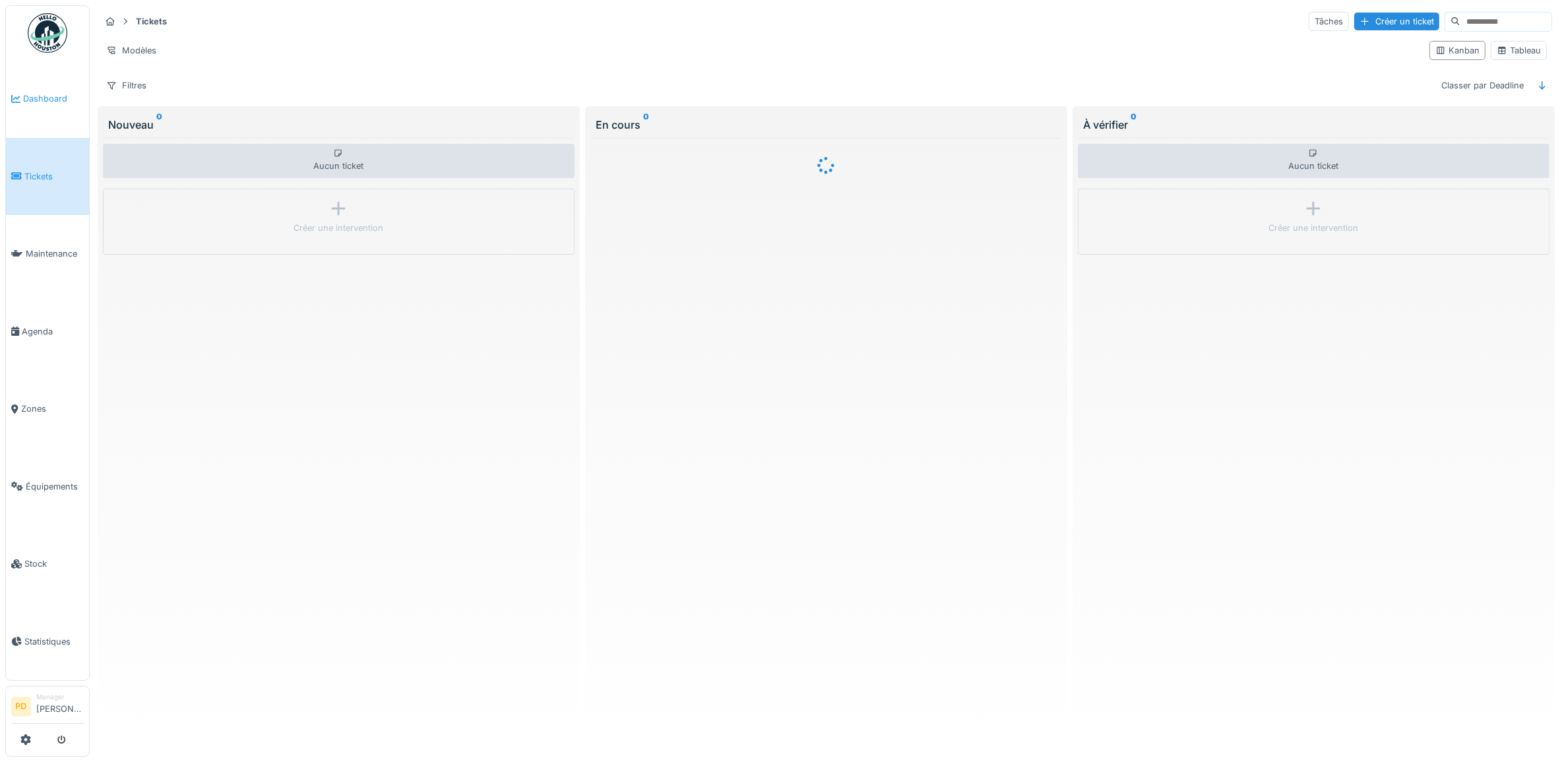
click at [63, 100] on span "Dashboard" at bounding box center [53, 98] width 61 height 13
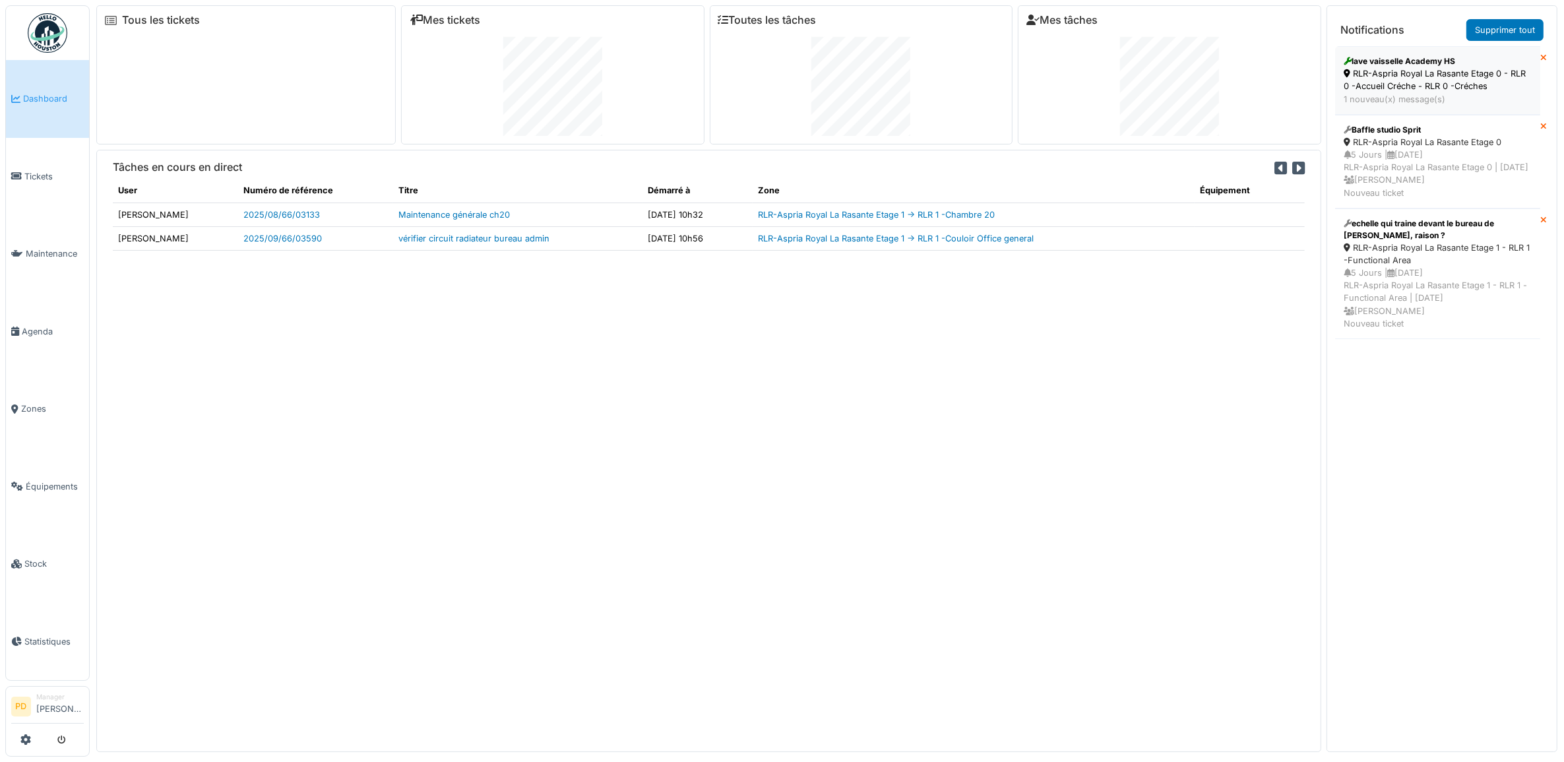
click at [1414, 64] on div "lave vaisselle Academy HS" at bounding box center [1438, 61] width 188 height 12
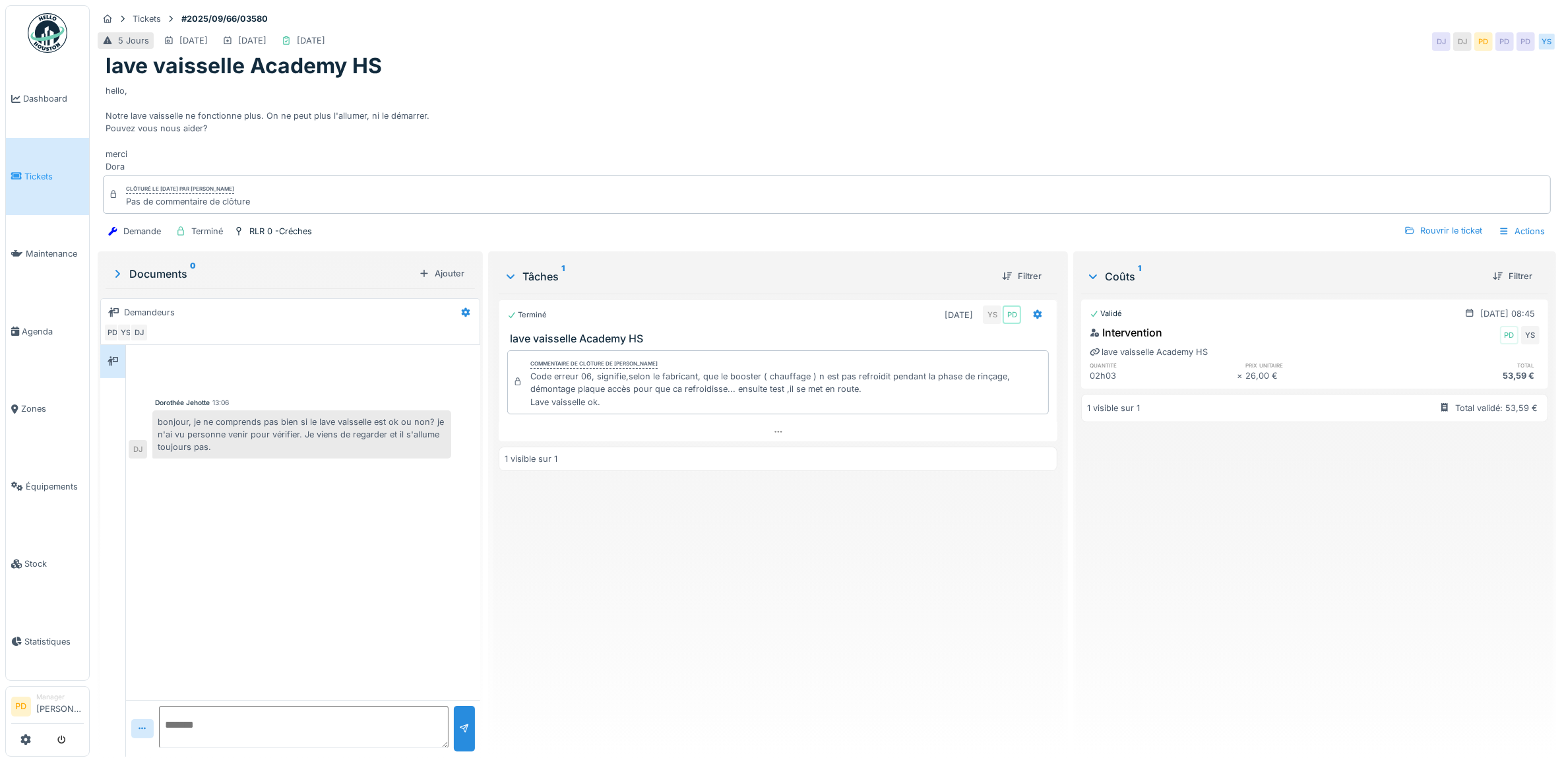
scroll to position [12, 0]
click at [1429, 222] on div "Rouvrir le ticket" at bounding box center [1443, 231] width 88 height 18
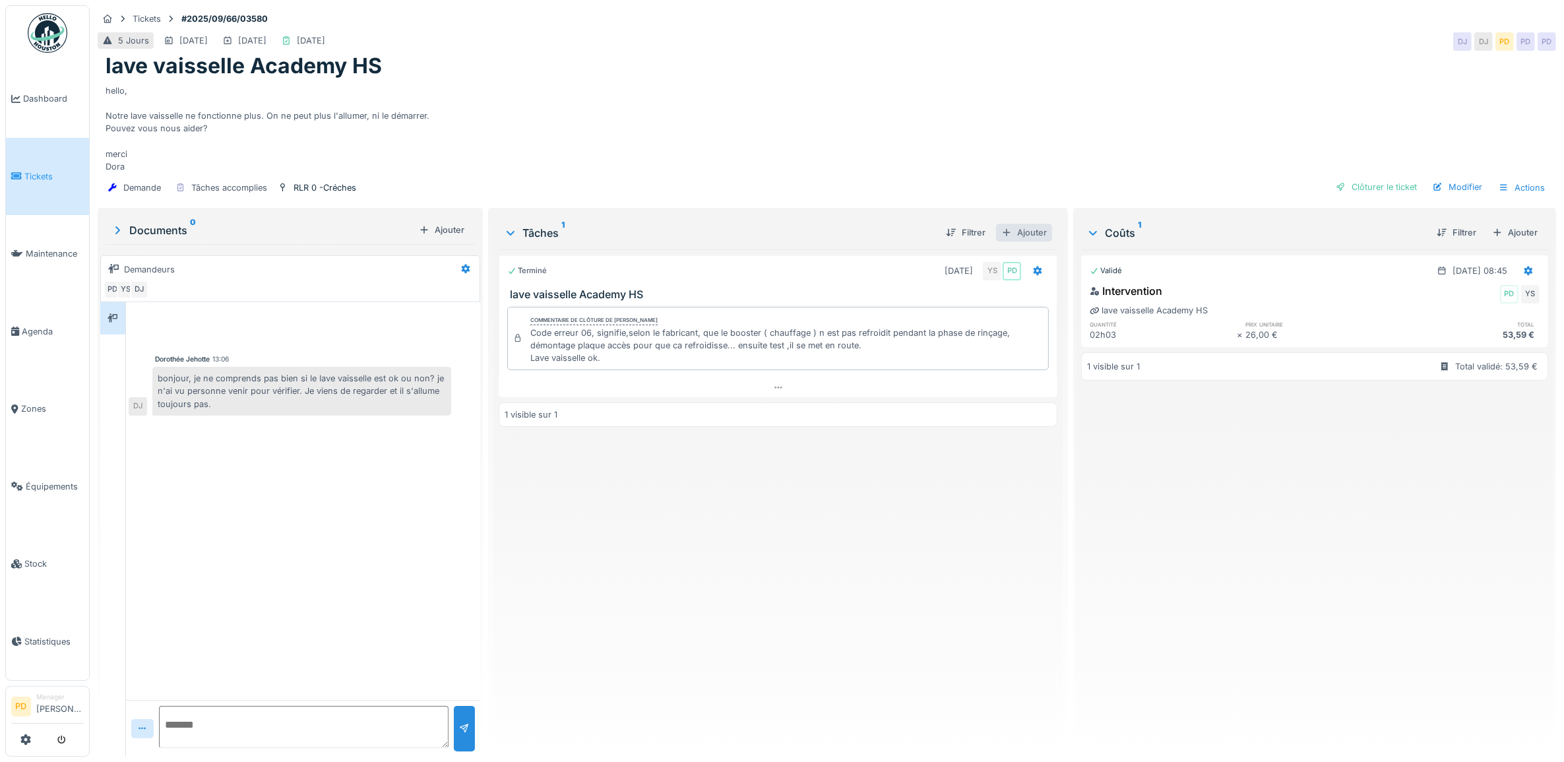
click at [1023, 224] on div "Ajouter" at bounding box center [1024, 233] width 56 height 18
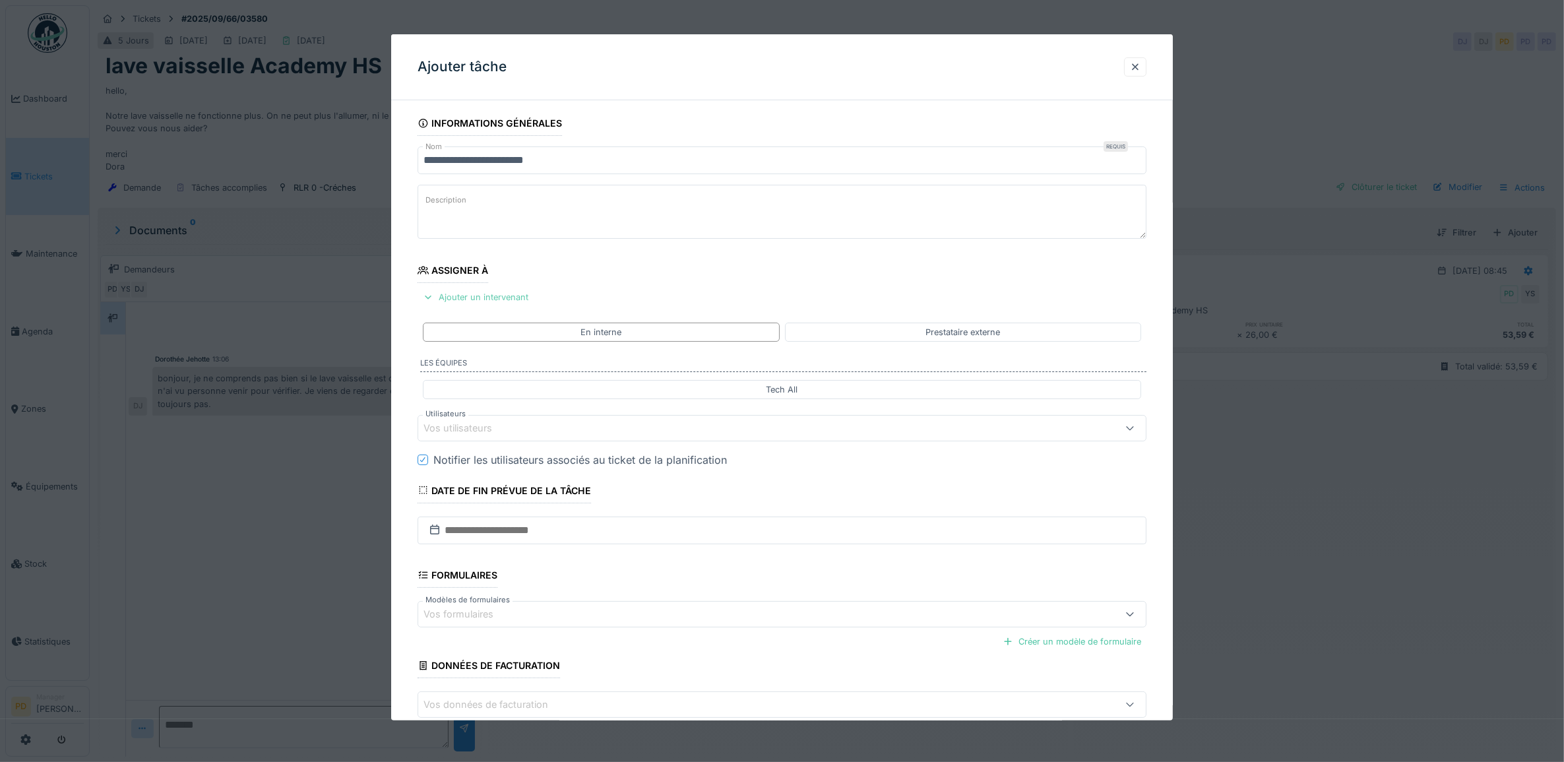
click at [480, 299] on div "Ajouter un intervenant" at bounding box center [476, 297] width 116 height 18
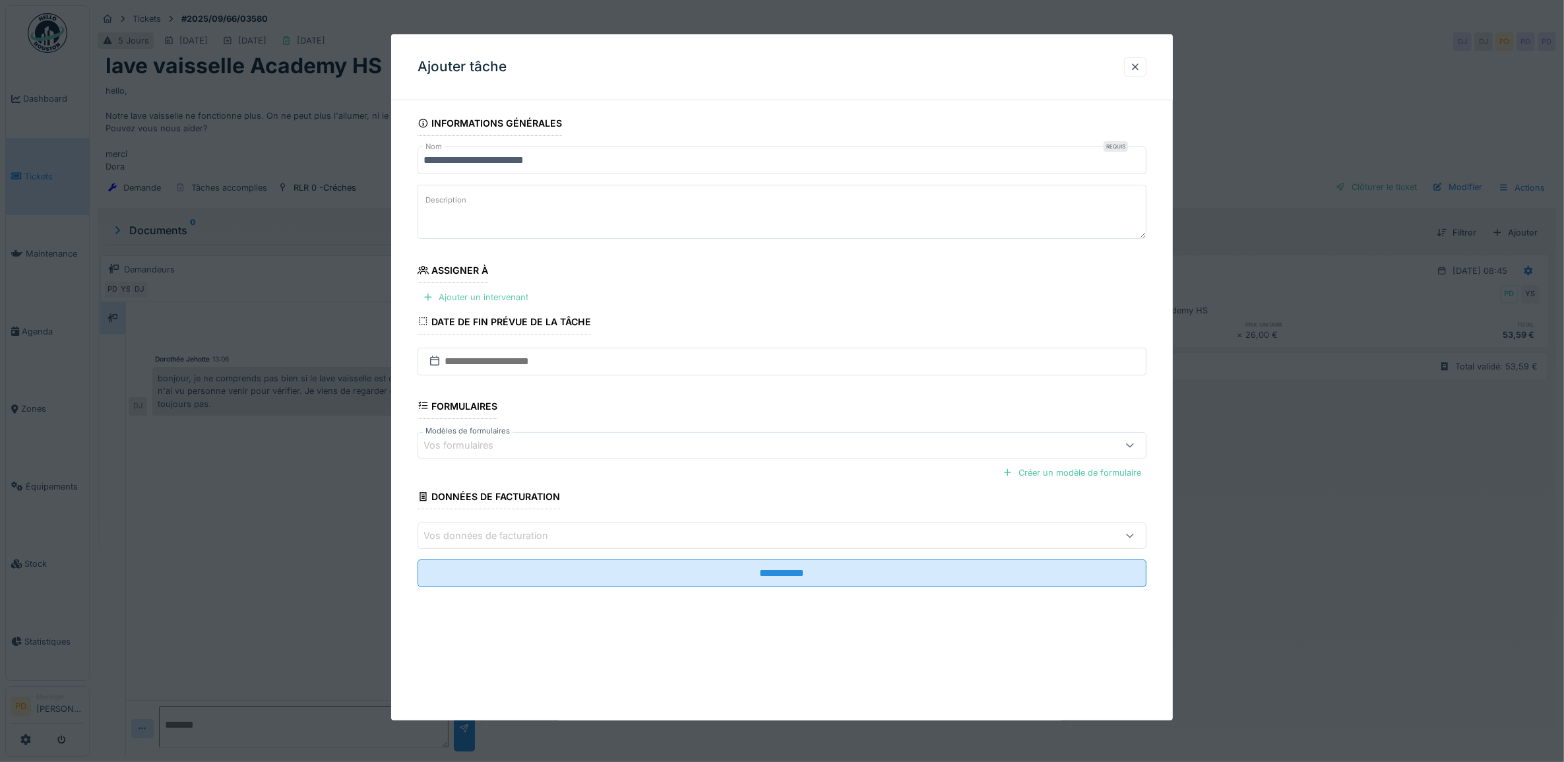
click at [426, 299] on div at bounding box center [428, 297] width 11 height 13
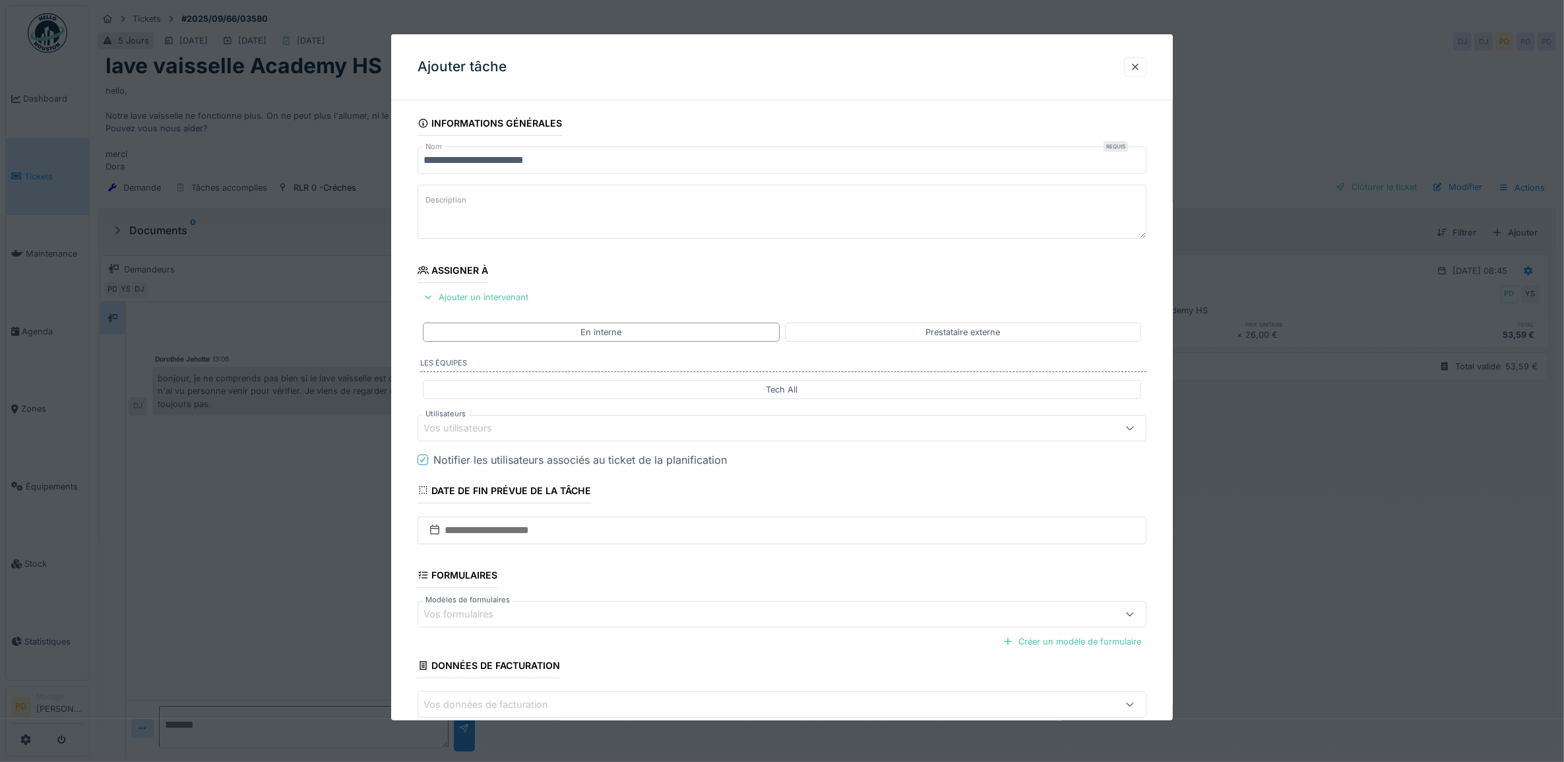
click at [479, 439] on div "Vos utilisateurs" at bounding box center [783, 428] width 730 height 26
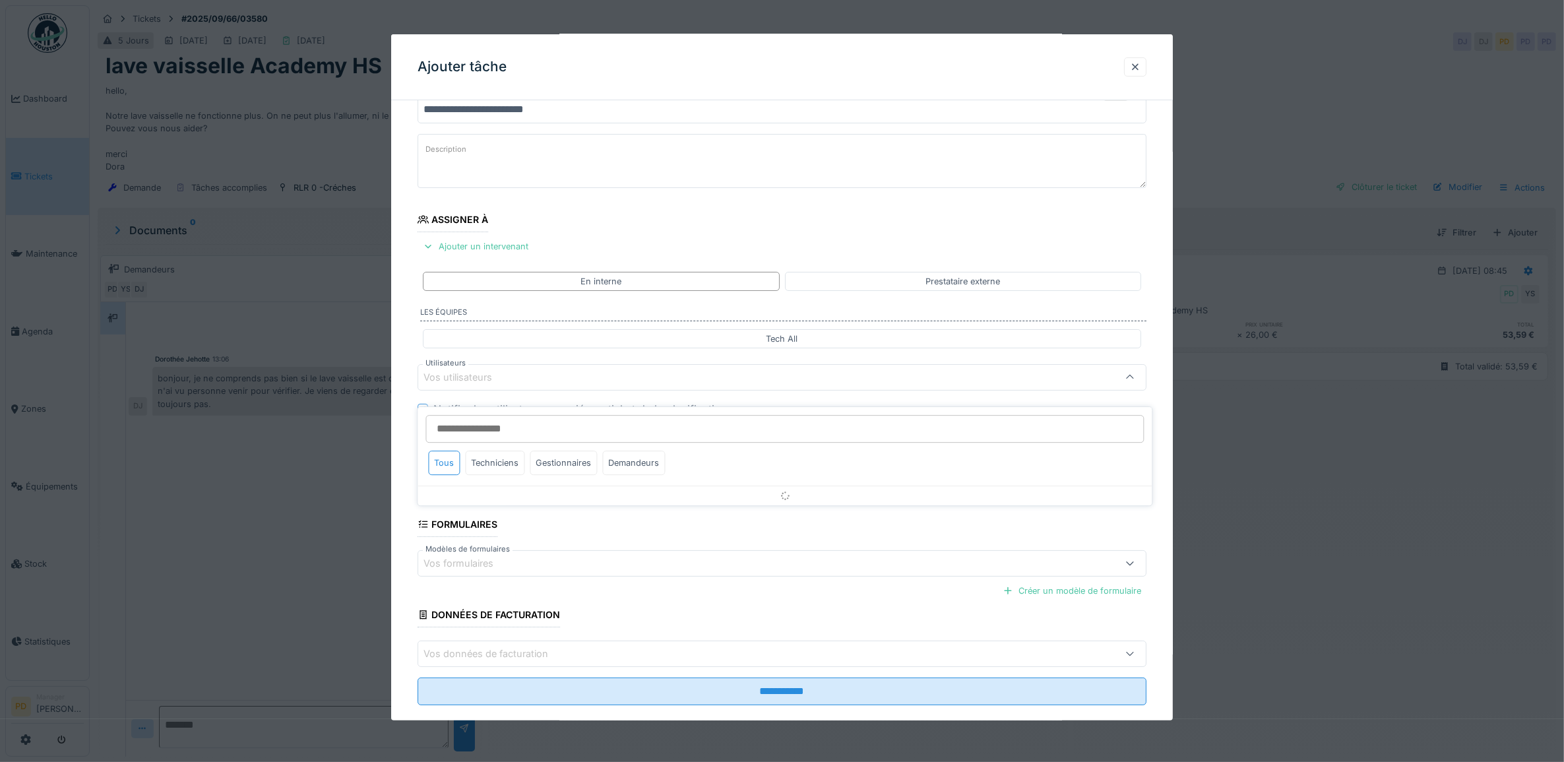
scroll to position [53, 0]
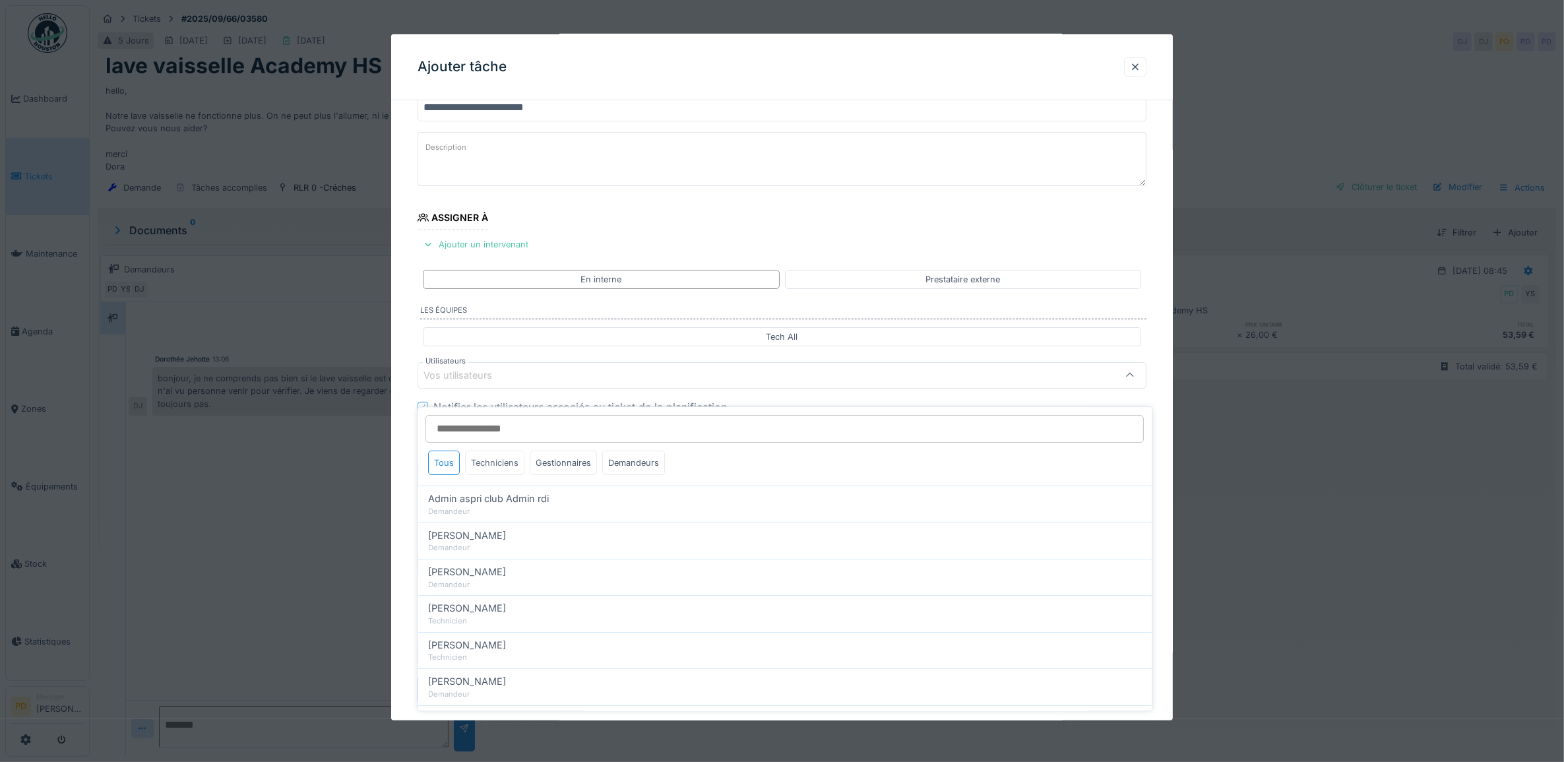
click at [508, 452] on div "Techniciens" at bounding box center [495, 463] width 59 height 24
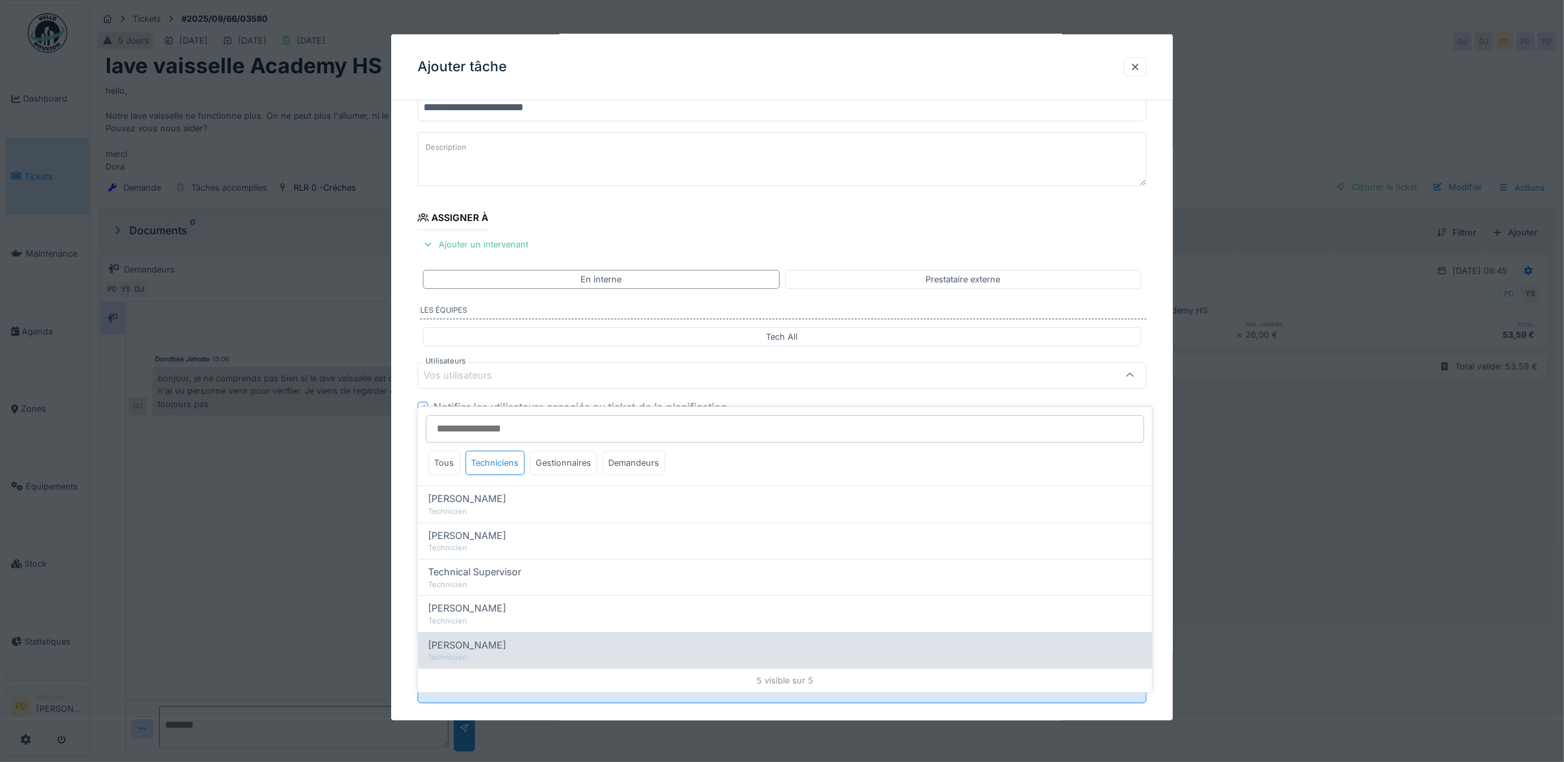
drag, startPoint x: 480, startPoint y: 635, endPoint x: 474, endPoint y: 627, distance: 10.3
click at [480, 638] on span "[PERSON_NAME]" at bounding box center [468, 645] width 78 height 15
type input "*****"
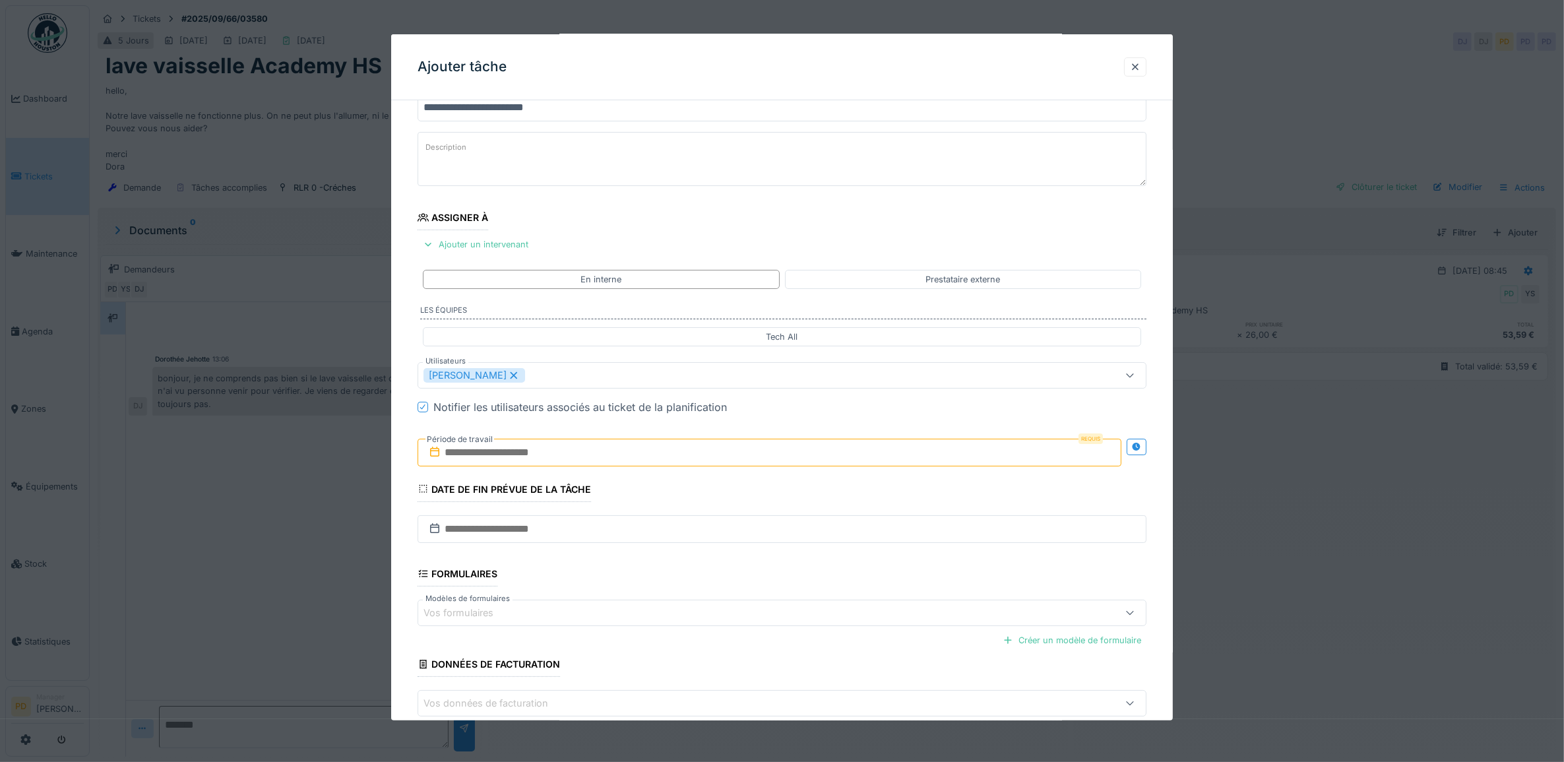
click at [409, 443] on div "**********" at bounding box center [782, 425] width 782 height 734
click at [489, 461] on input "text" at bounding box center [770, 453] width 705 height 28
click at [749, 605] on div "24" at bounding box center [751, 603] width 18 height 19
drag, startPoint x: 749, startPoint y: 605, endPoint x: 724, endPoint y: 591, distance: 28.6
click at [749, 605] on div "24" at bounding box center [751, 603] width 18 height 19
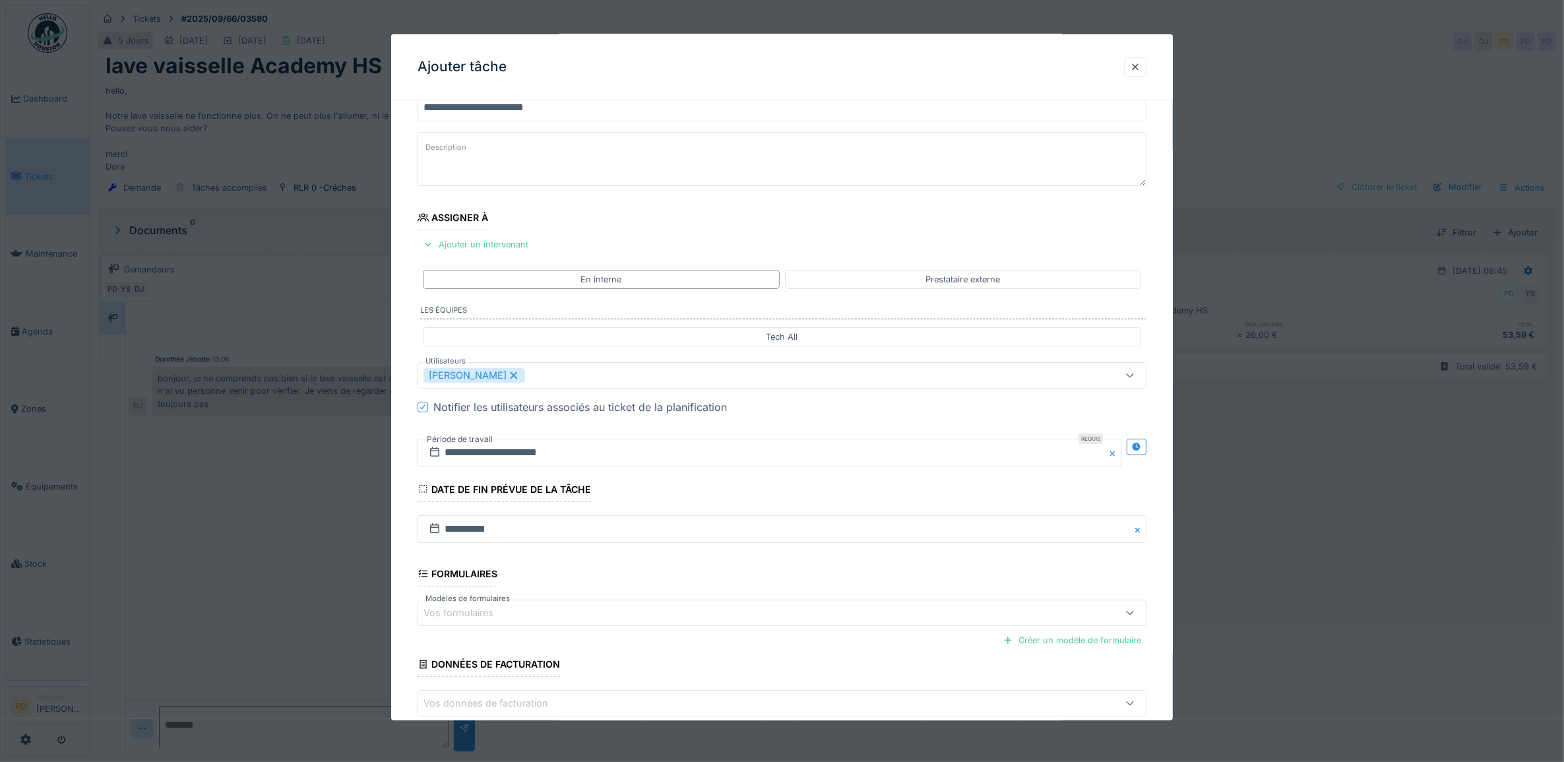
click at [508, 160] on textarea "Description" at bounding box center [783, 159] width 730 height 54
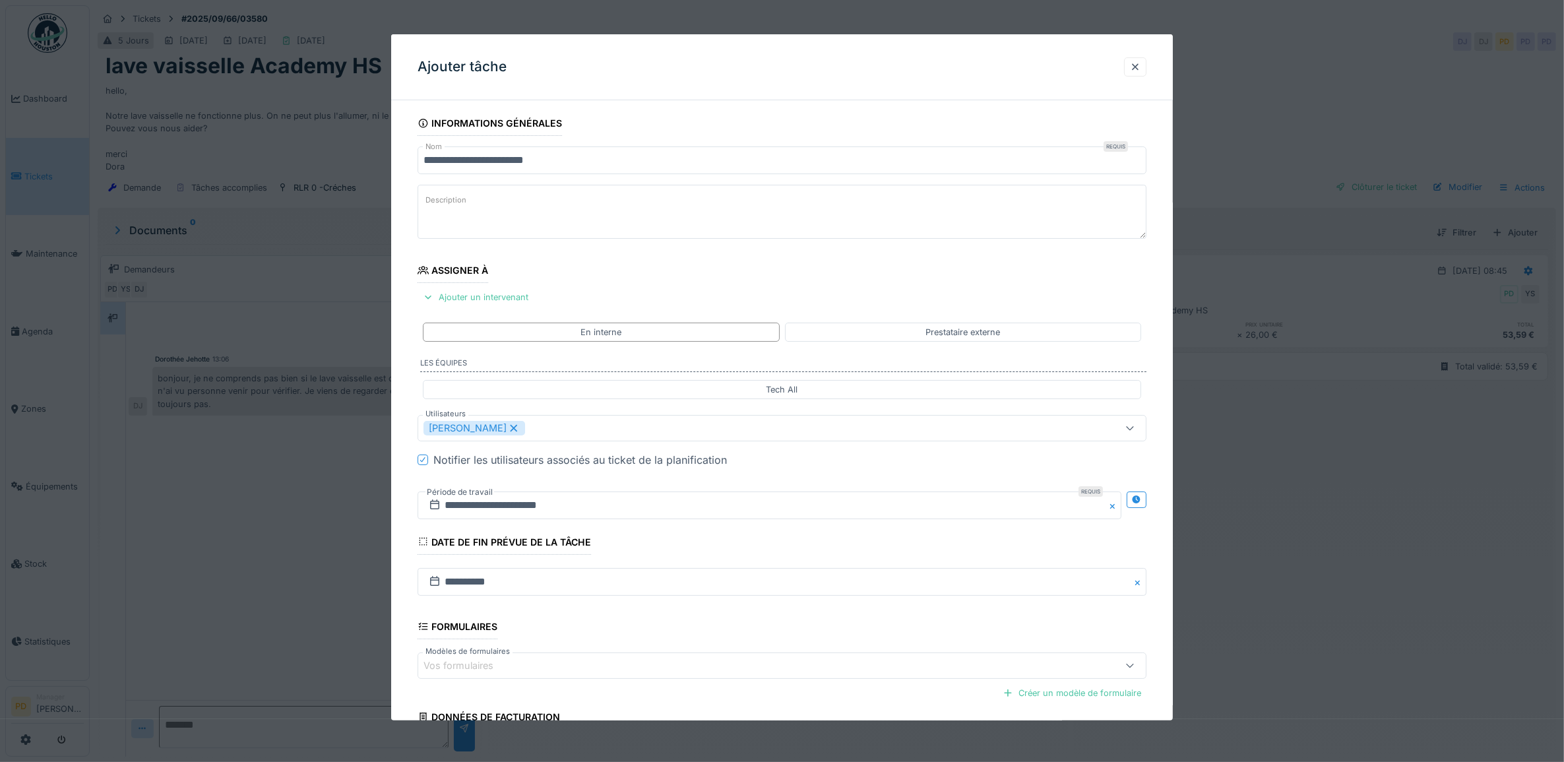
scroll to position [0, 0]
click at [513, 211] on textarea "Description" at bounding box center [783, 212] width 730 height 54
click at [602, 222] on textarea "**********" at bounding box center [783, 212] width 730 height 54
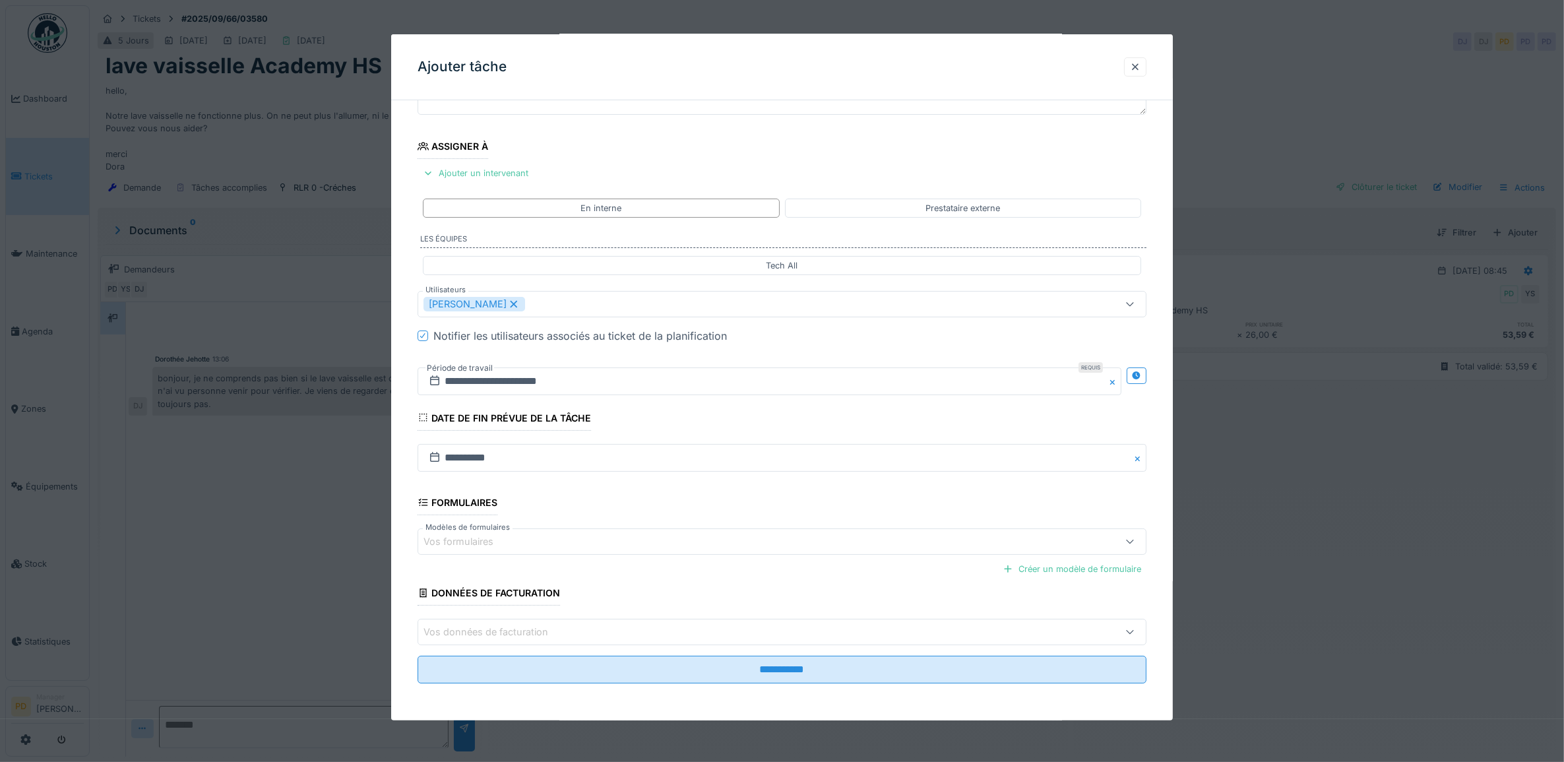
scroll to position [12, 0]
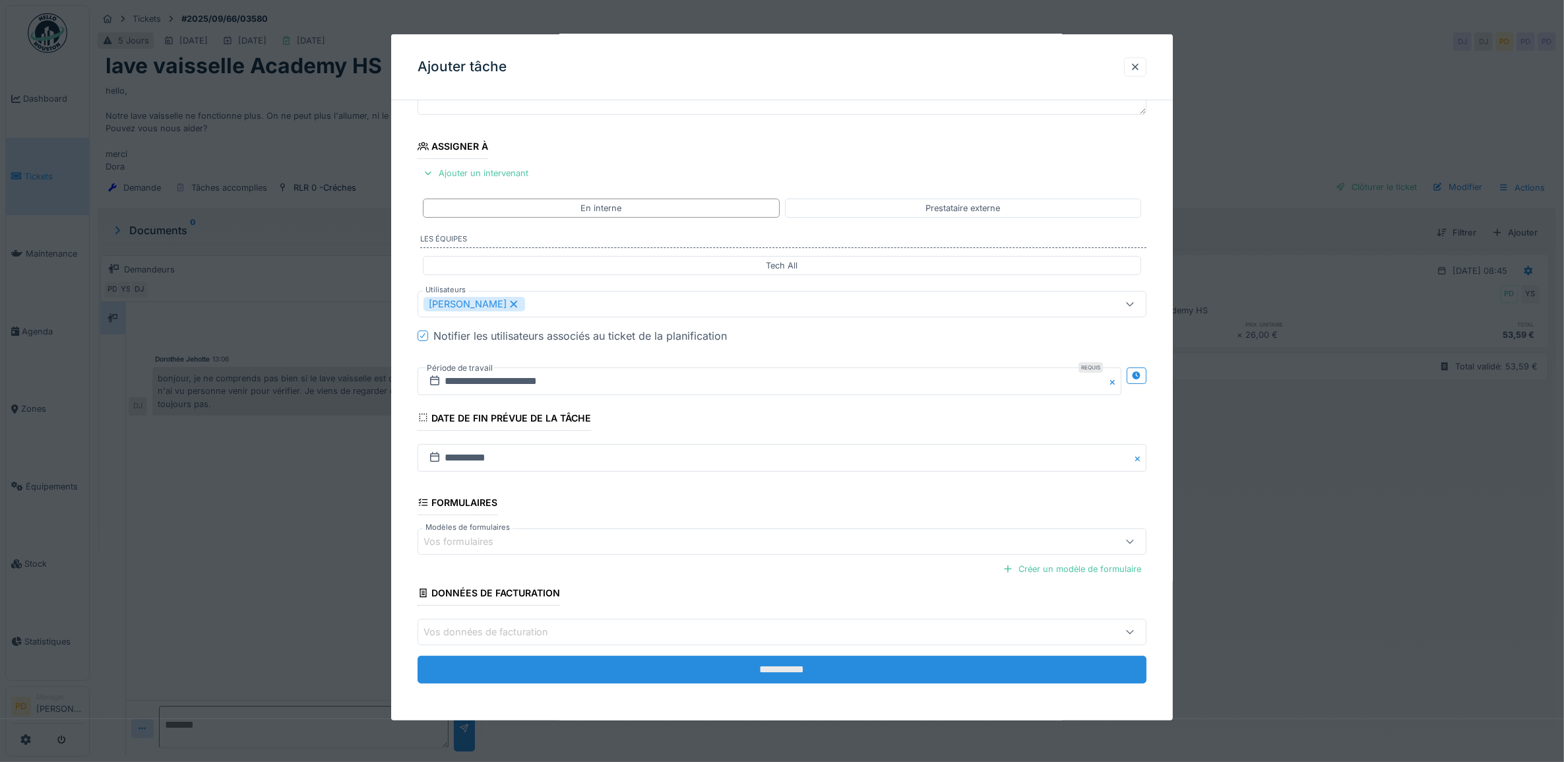
type textarea "**********"
click at [787, 668] on input "**********" at bounding box center [783, 670] width 730 height 28
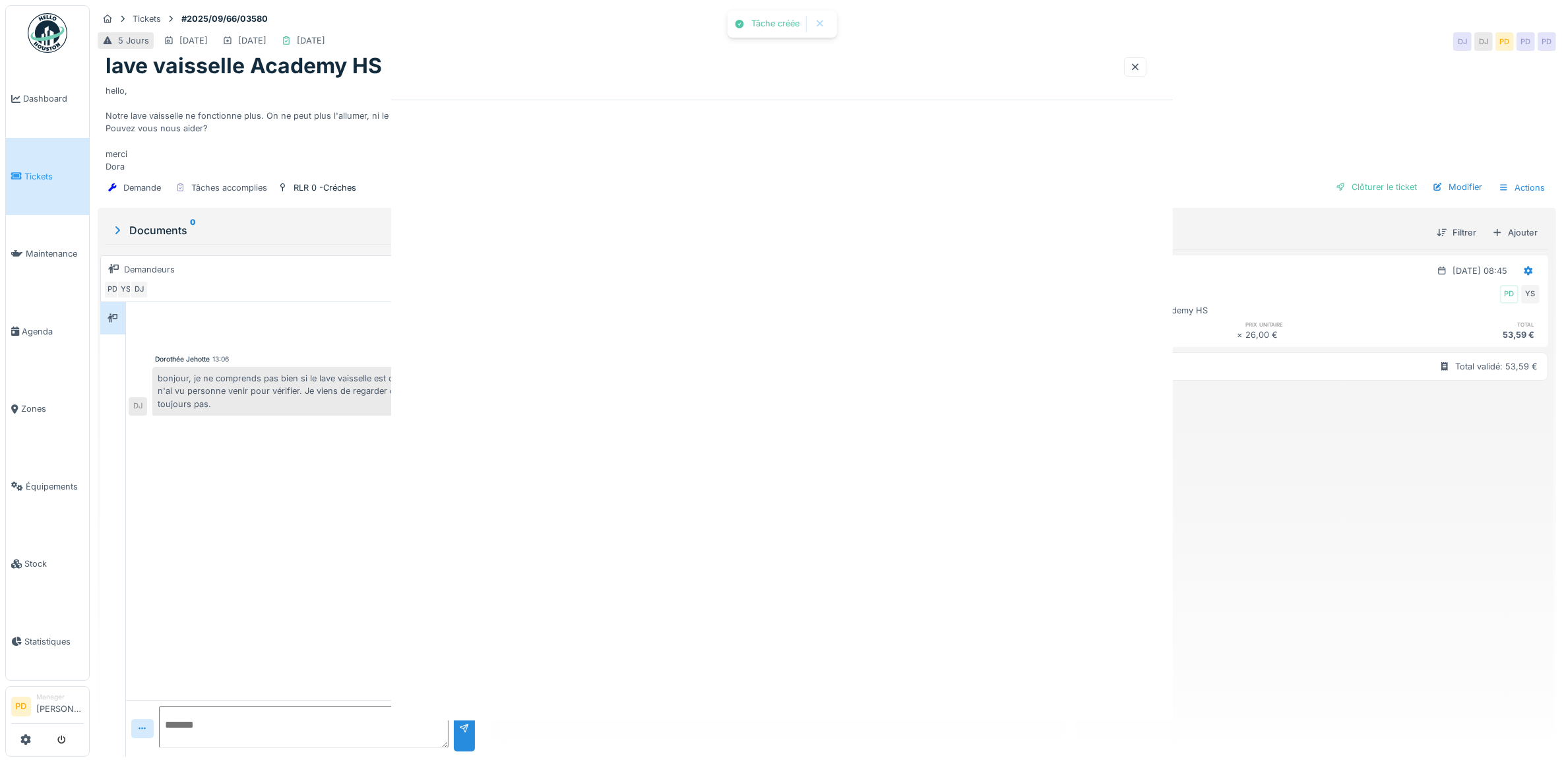
scroll to position [0, 0]
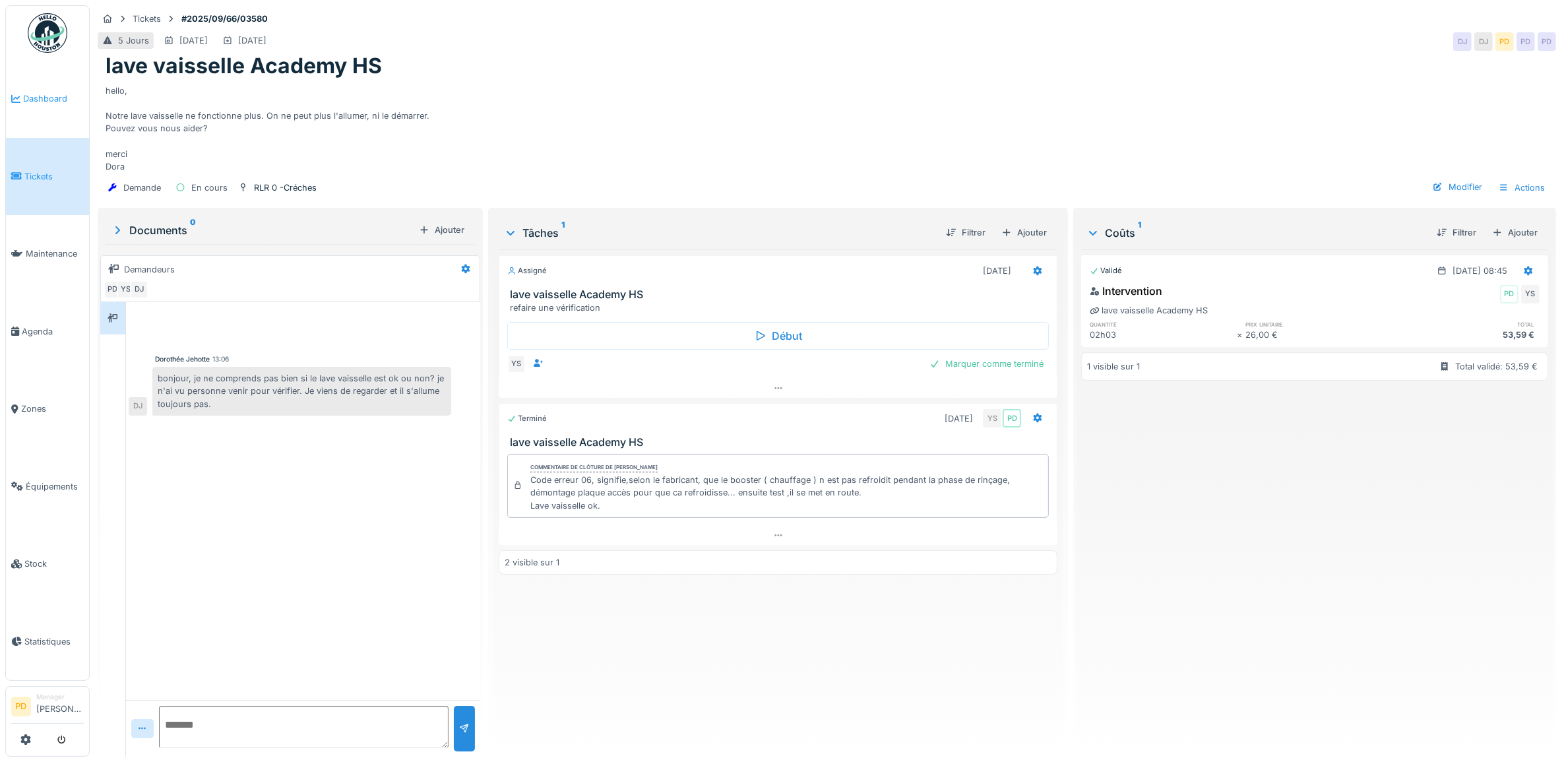
click at [47, 96] on span "Dashboard" at bounding box center [53, 98] width 61 height 13
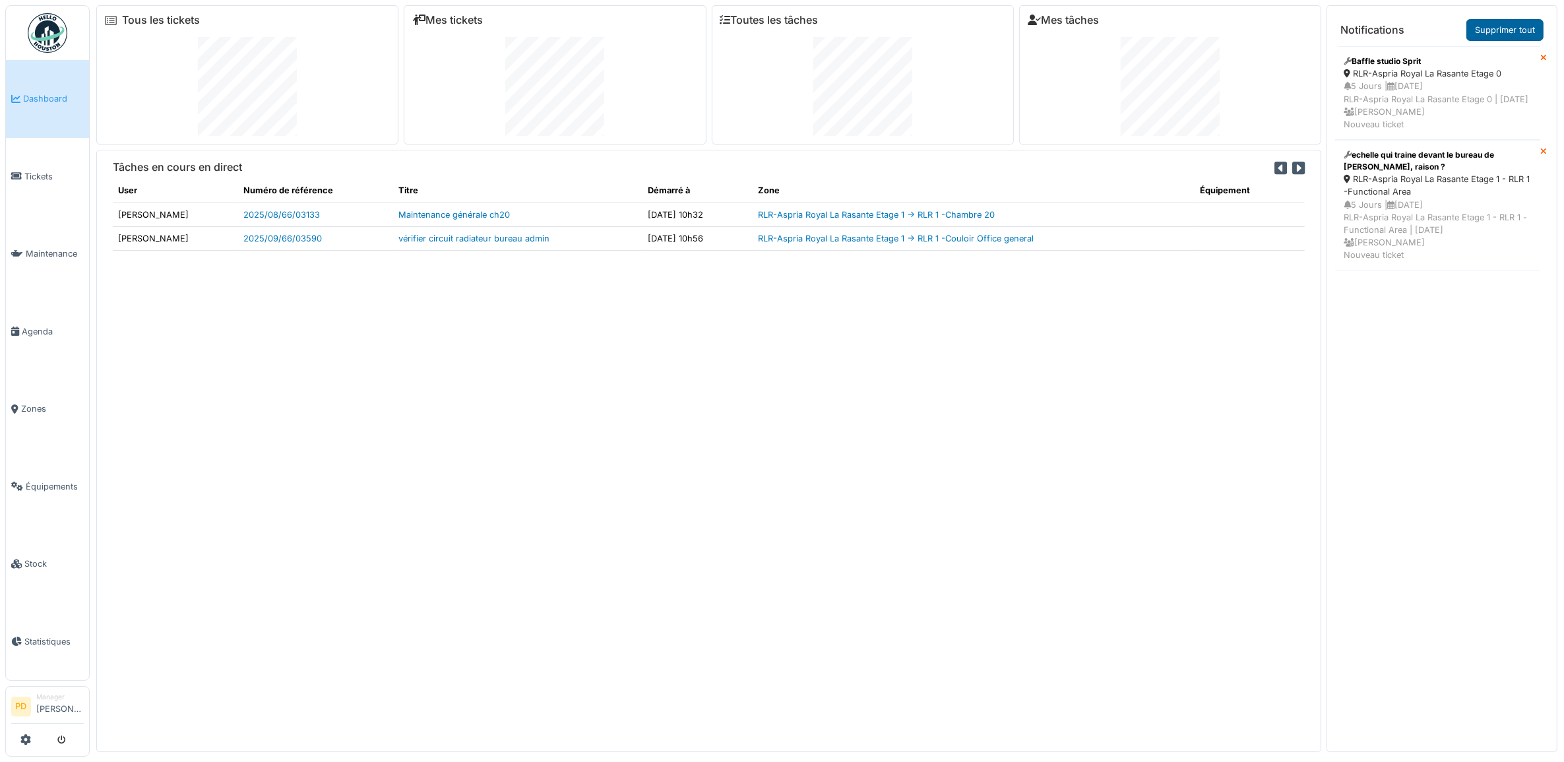
click at [1481, 30] on link "Supprimer tout" at bounding box center [1505, 30] width 77 height 22
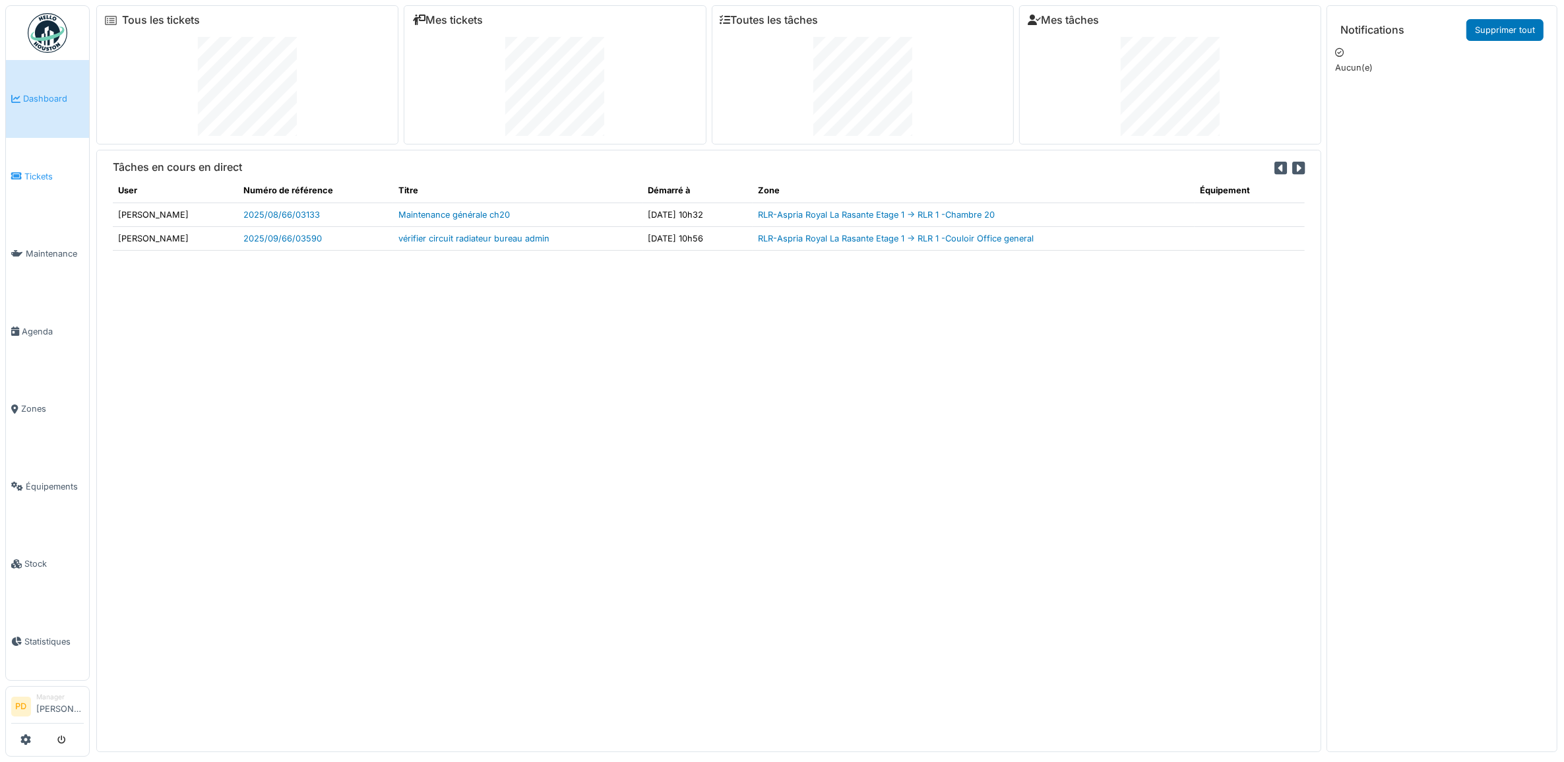
click at [53, 176] on span "Tickets" at bounding box center [53, 176] width 59 height 13
